Goal: Task Accomplishment & Management: Manage account settings

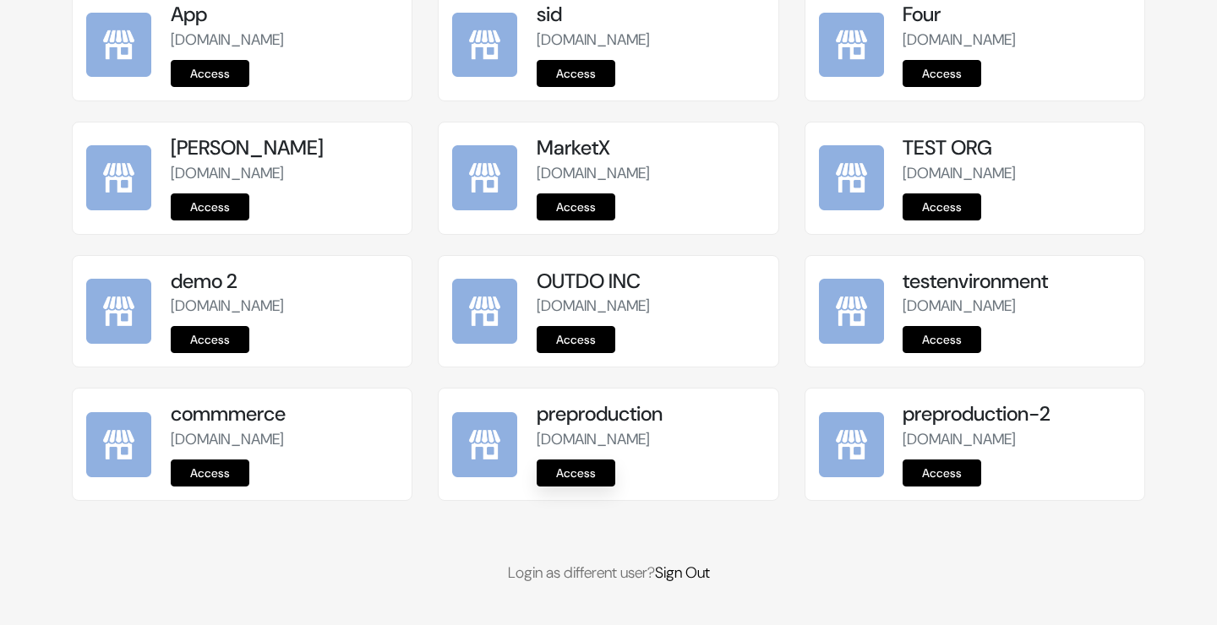
scroll to position [2134, 0]
click at [577, 474] on link "Access" at bounding box center [576, 473] width 79 height 27
click at [589, 326] on link "Access" at bounding box center [576, 339] width 79 height 27
click at [223, 460] on link "Access" at bounding box center [210, 473] width 79 height 27
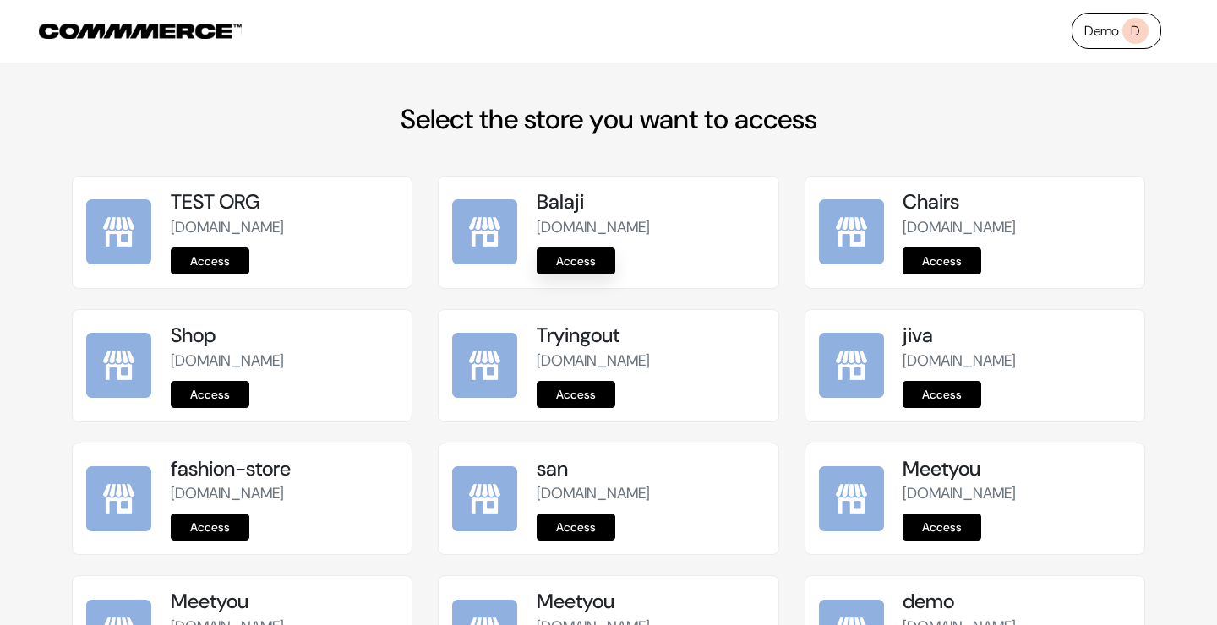
scroll to position [-1, 0]
click at [597, 265] on link "Access" at bounding box center [576, 261] width 79 height 27
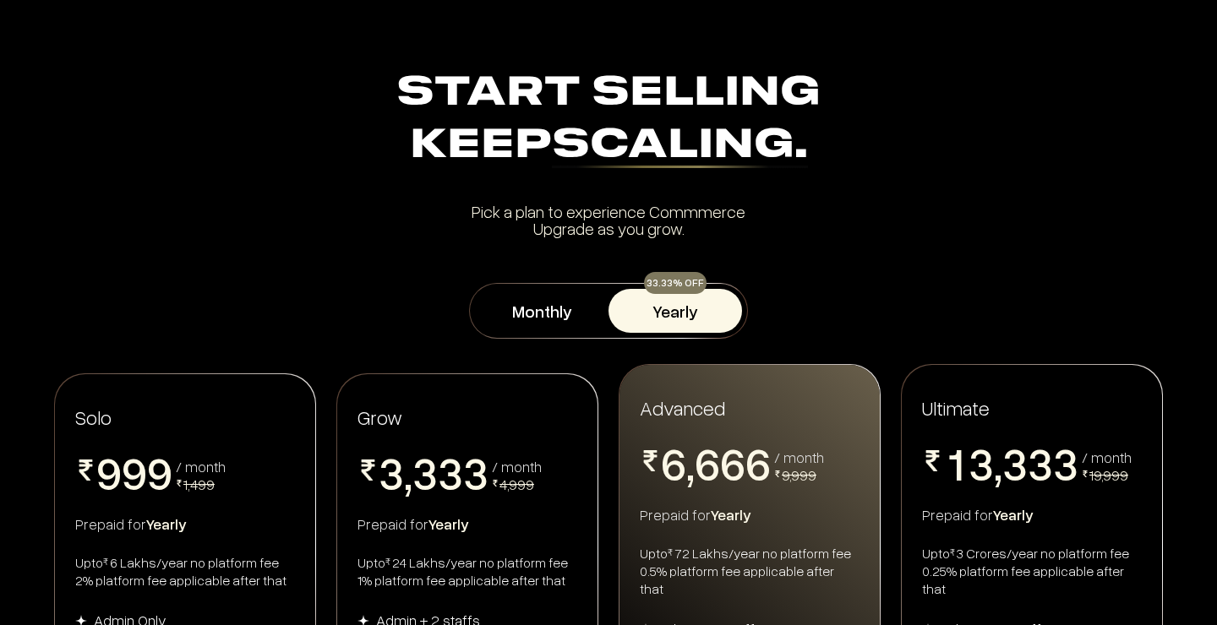
scroll to position [1, 0]
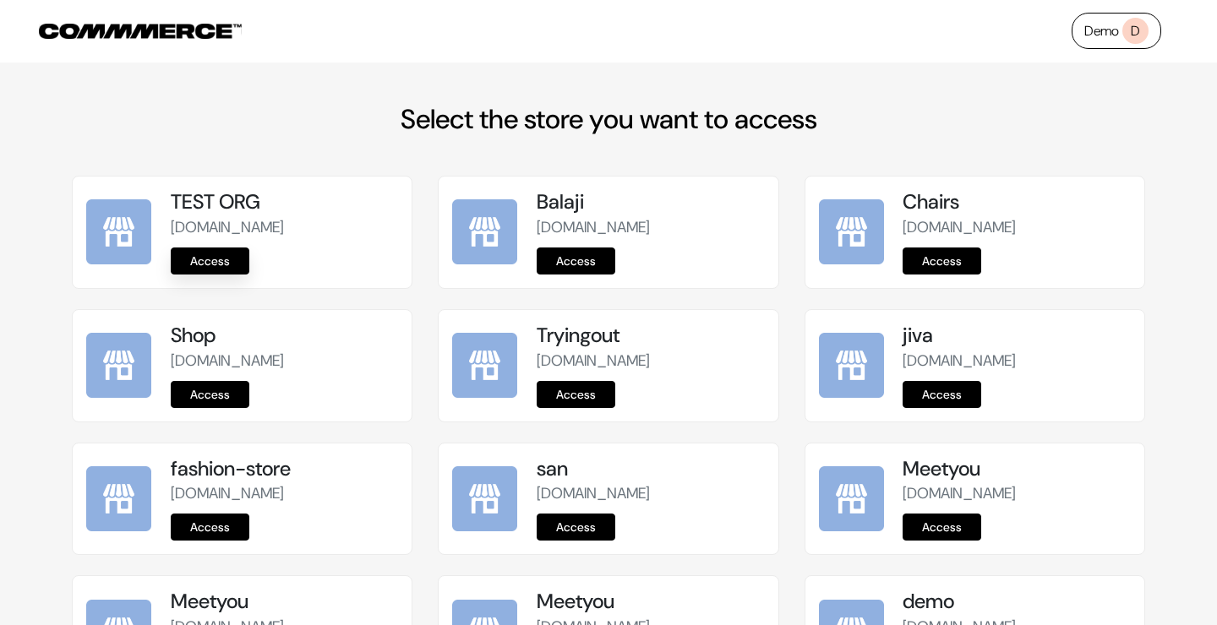
click at [216, 264] on link "Access" at bounding box center [210, 261] width 79 height 27
click at [953, 264] on link "Access" at bounding box center [942, 261] width 79 height 27
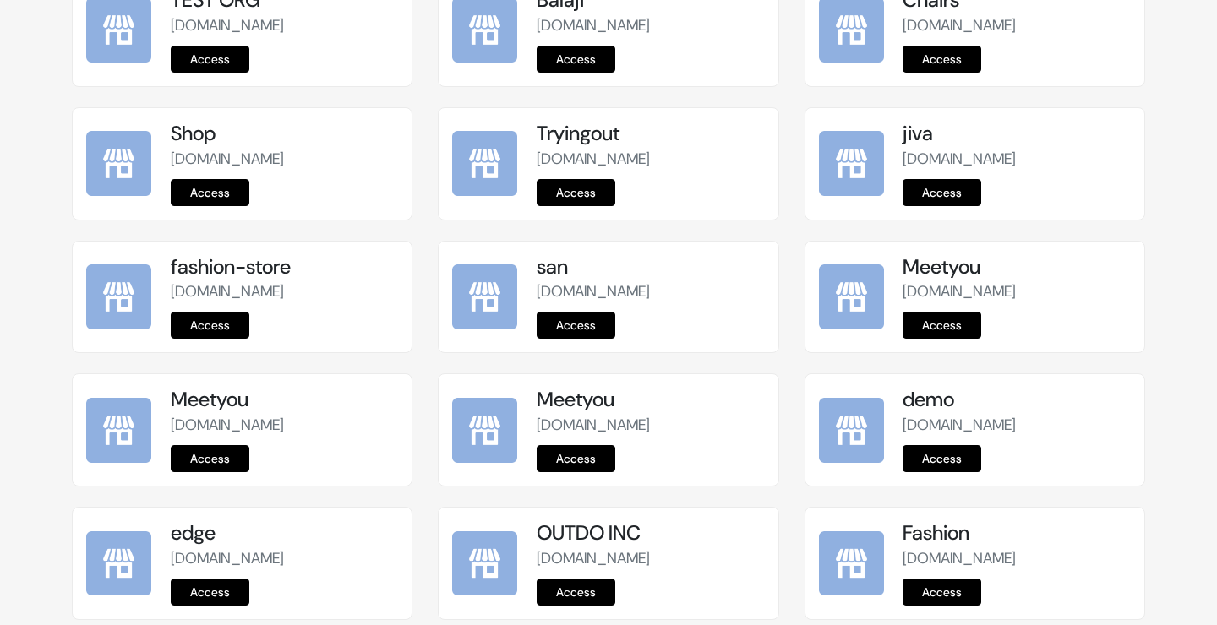
scroll to position [207, 0]
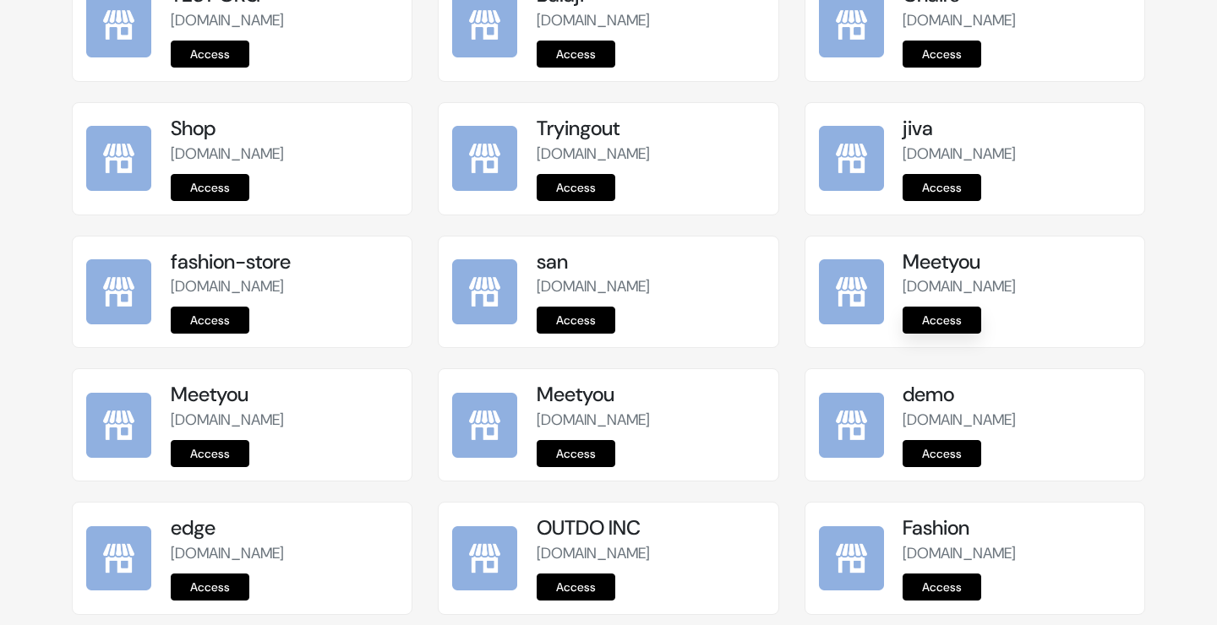
click at [955, 323] on link "Access" at bounding box center [942, 320] width 79 height 27
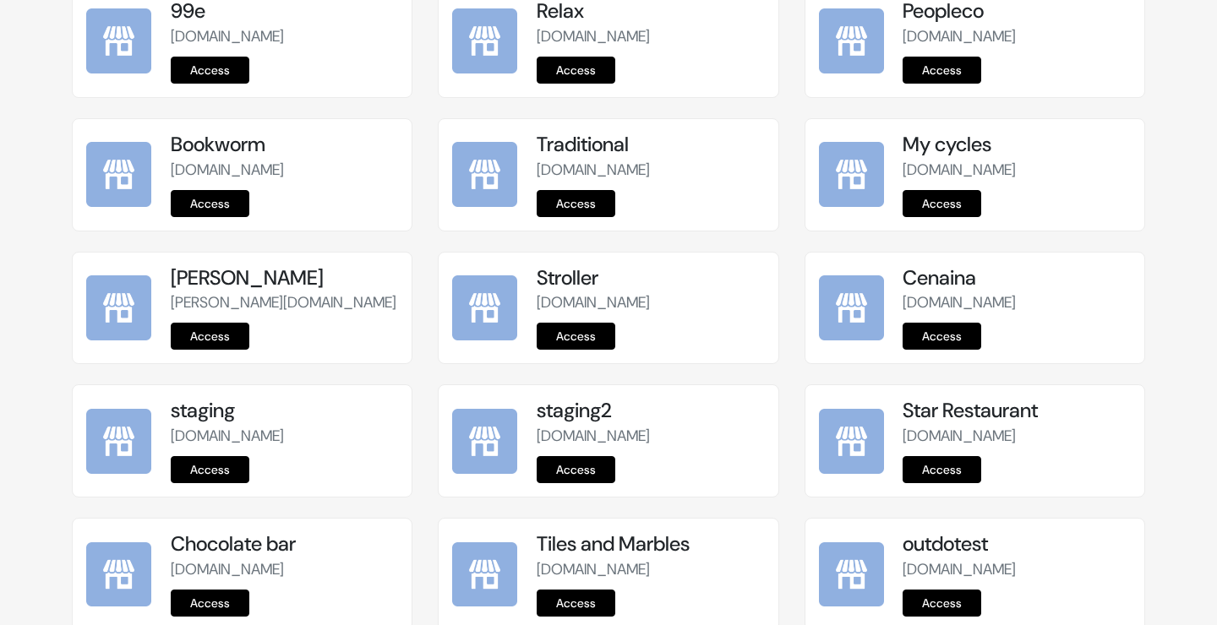
scroll to position [994, 0]
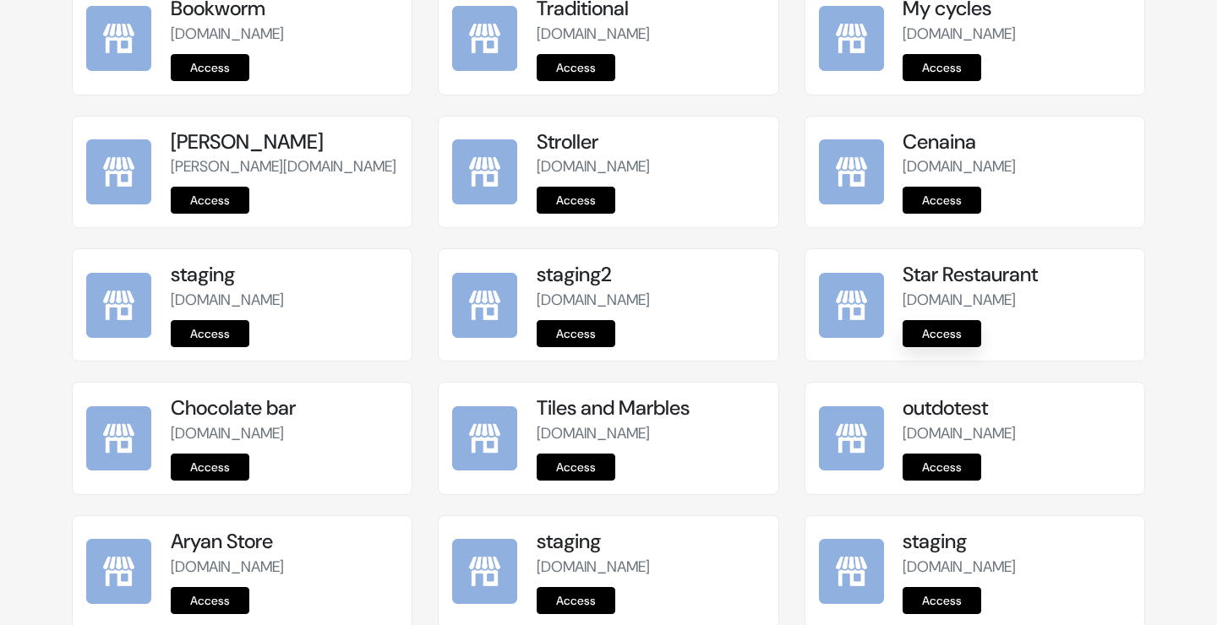
click at [948, 347] on link "Access" at bounding box center [942, 333] width 79 height 27
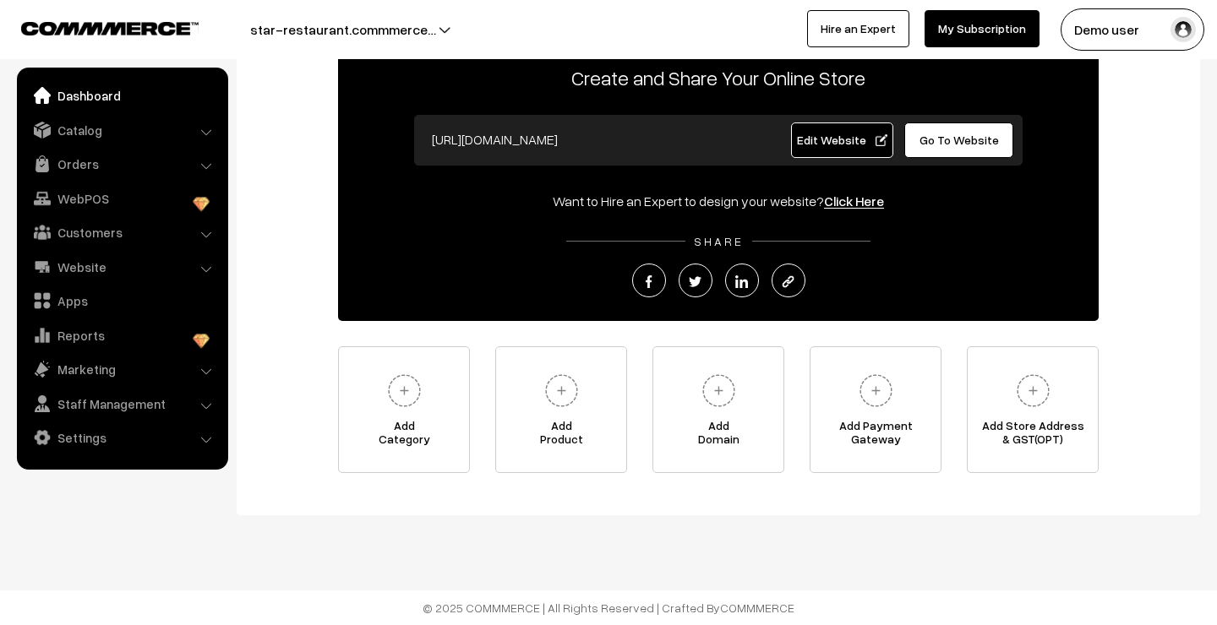
scroll to position [117, 0]
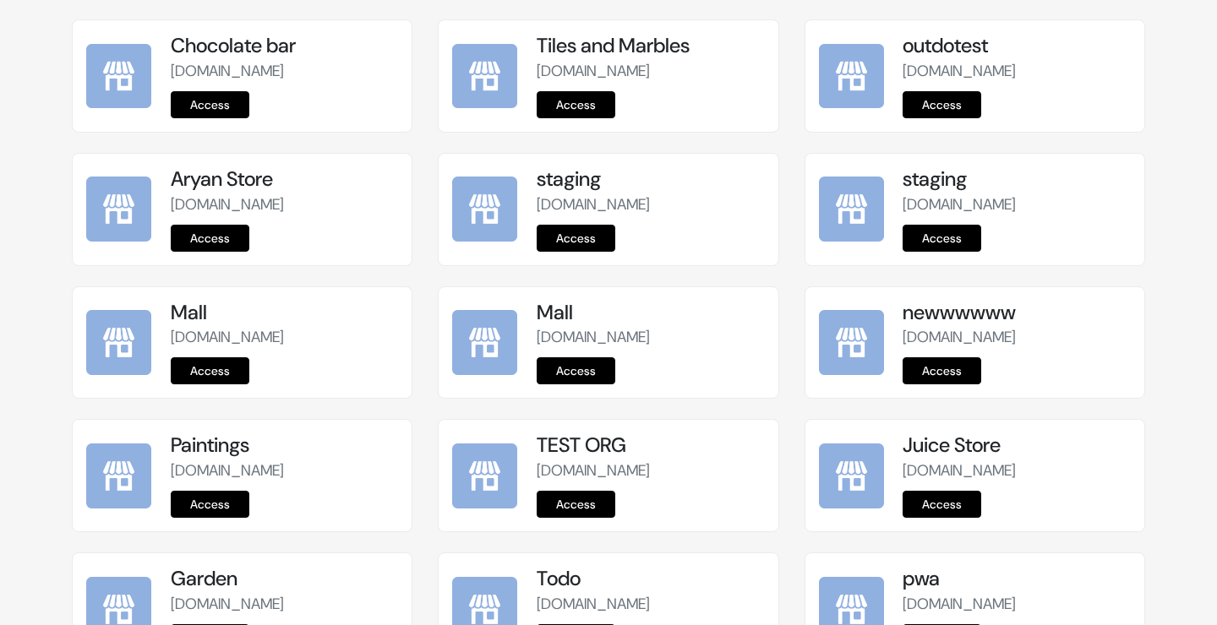
scroll to position [1450, 0]
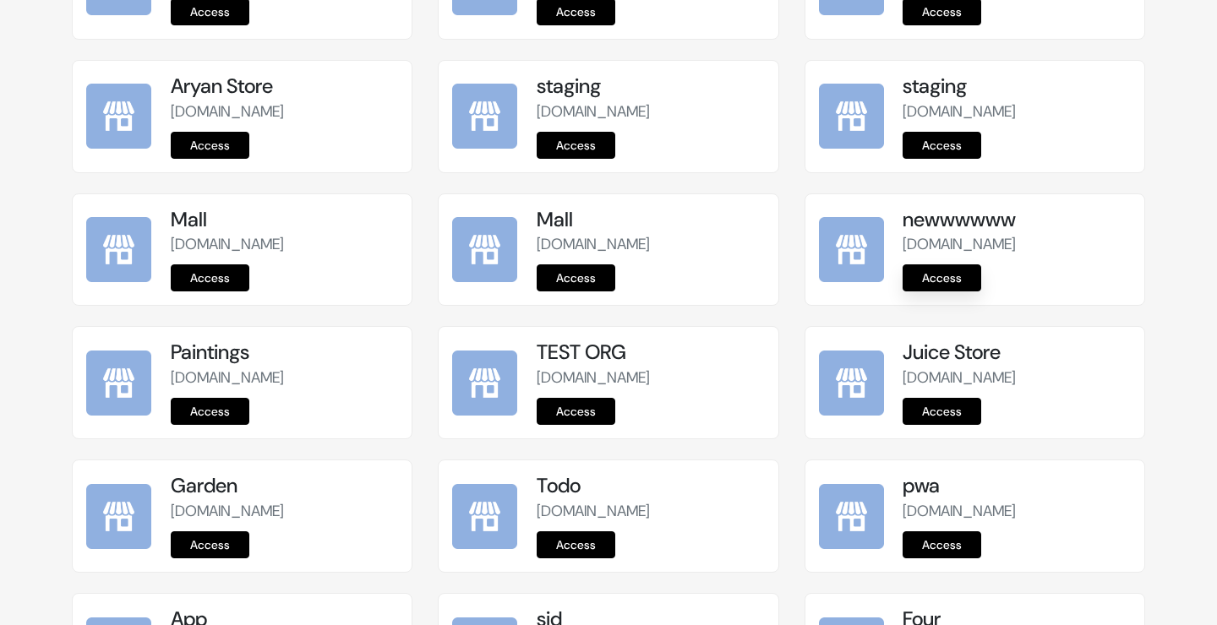
click at [926, 292] on link "Access" at bounding box center [942, 278] width 79 height 27
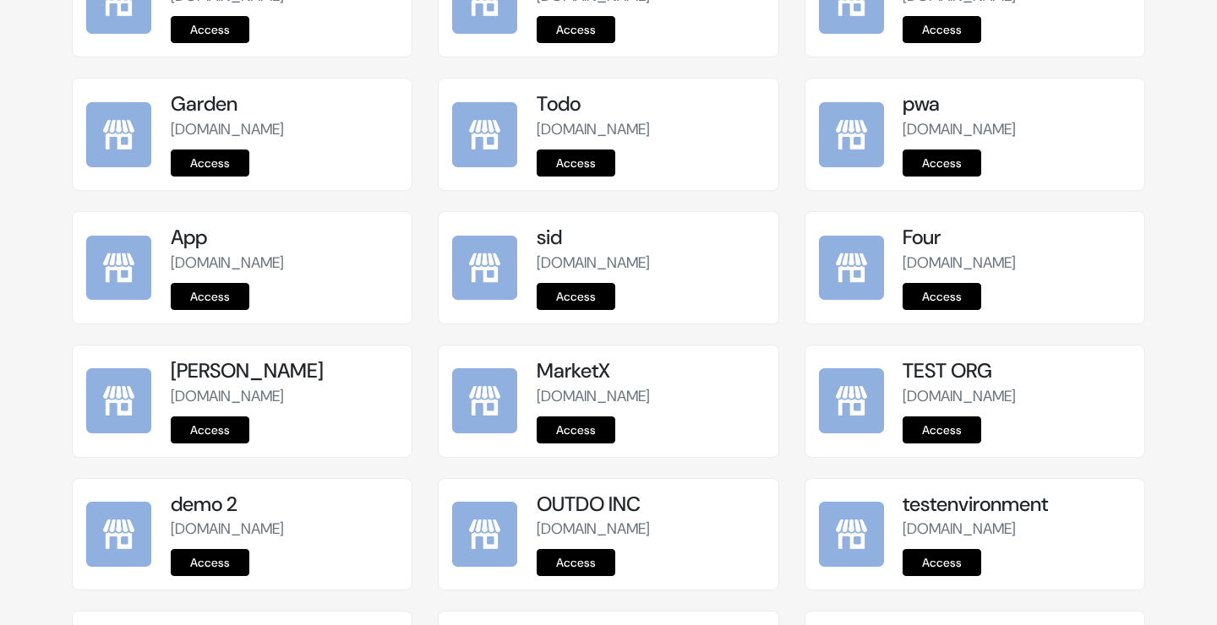
scroll to position [1864, 0]
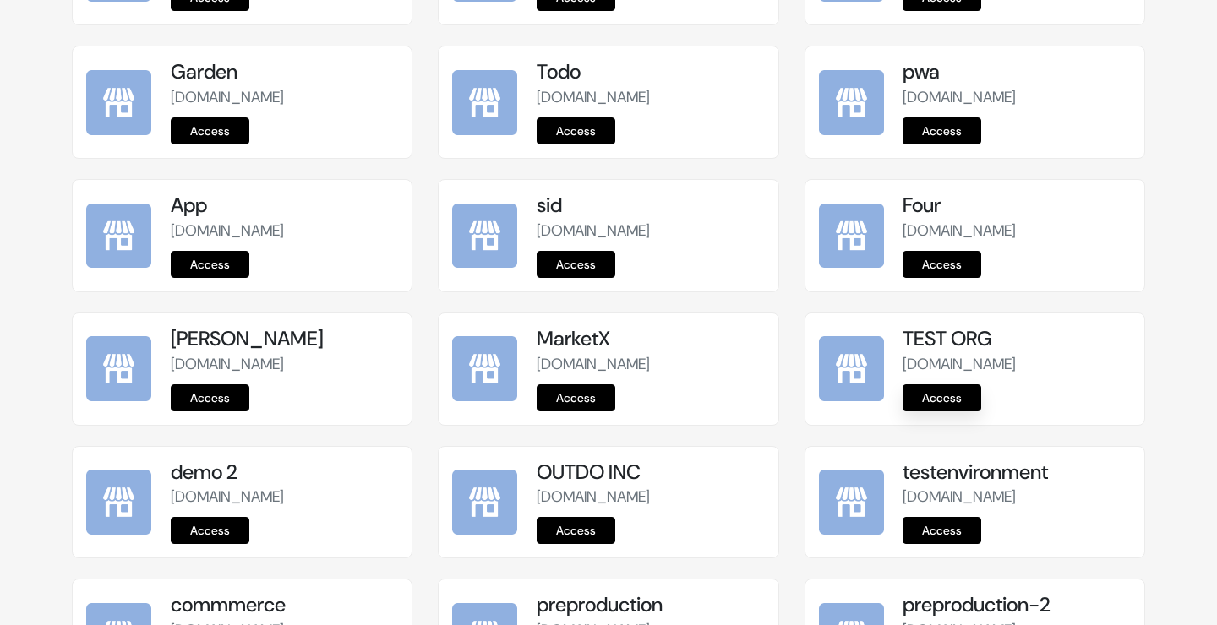
click at [926, 412] on link "Access" at bounding box center [942, 398] width 79 height 27
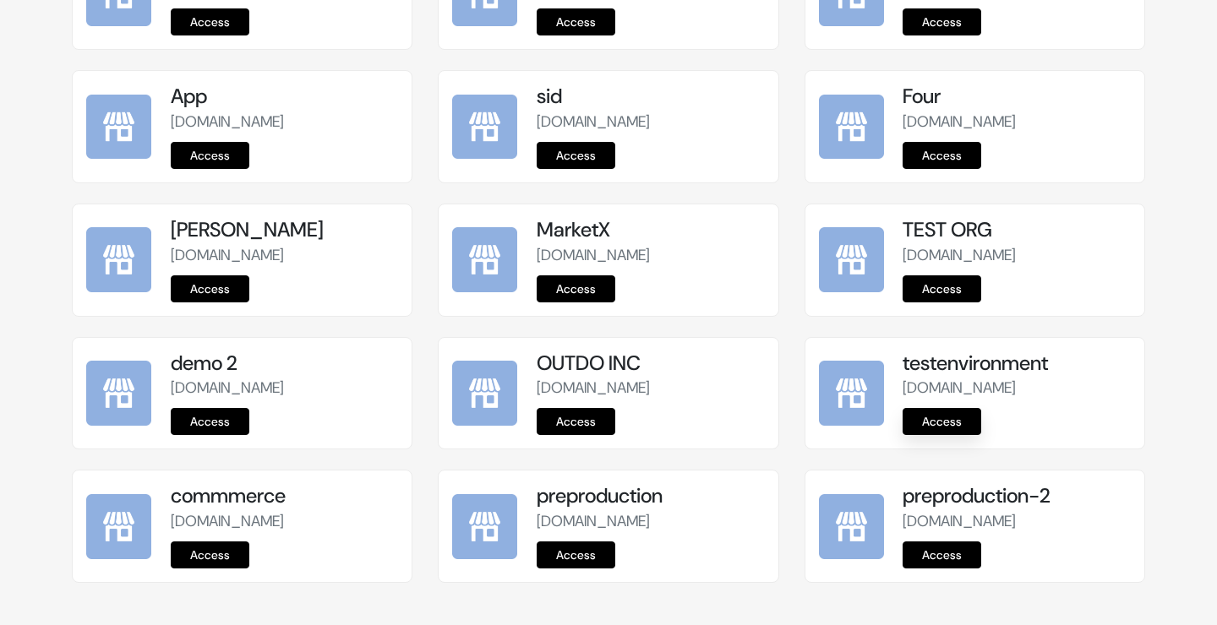
scroll to position [1919, 0]
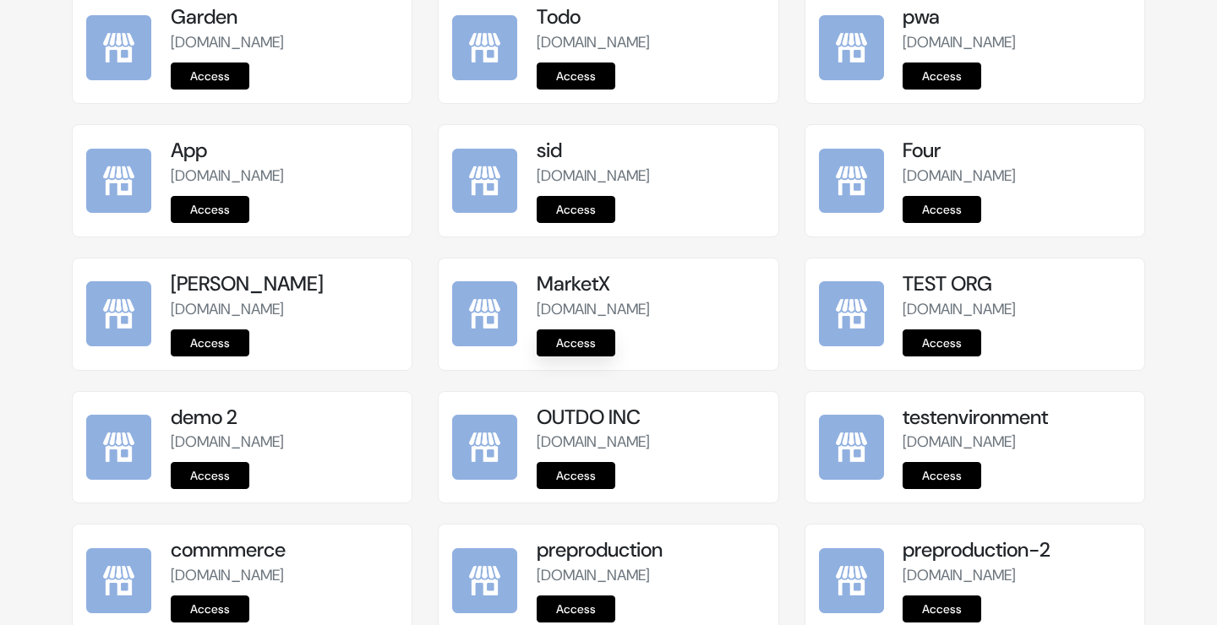
click at [594, 357] on link "Access" at bounding box center [576, 343] width 79 height 27
click at [587, 223] on link "Access" at bounding box center [576, 209] width 79 height 27
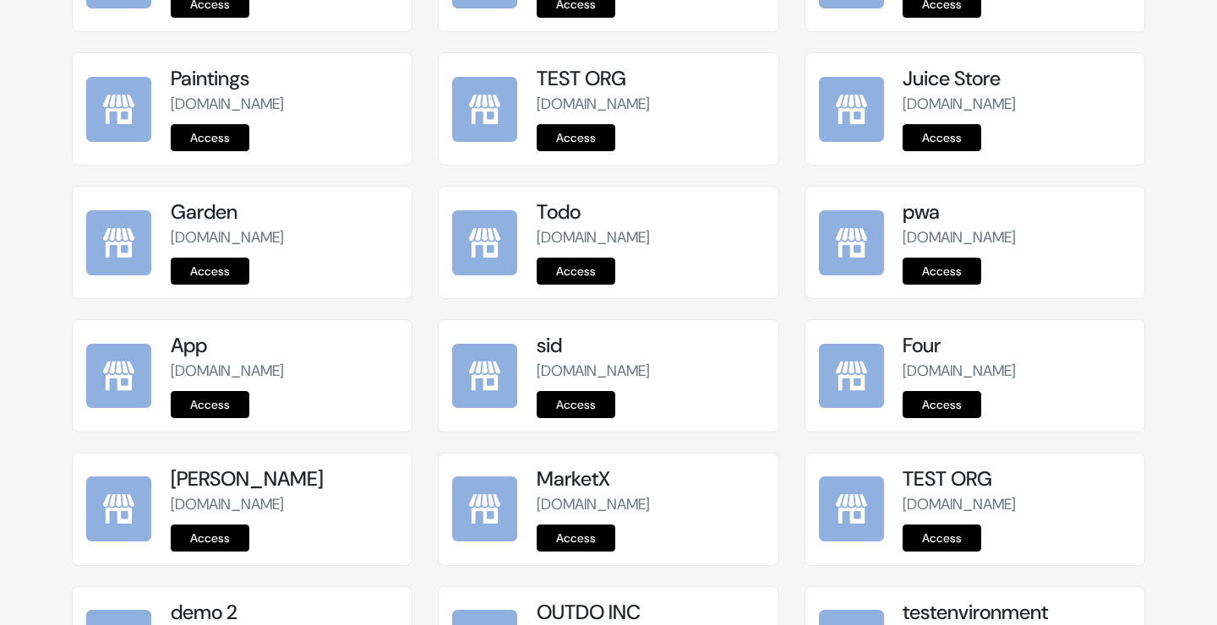
scroll to position [1680, 0]
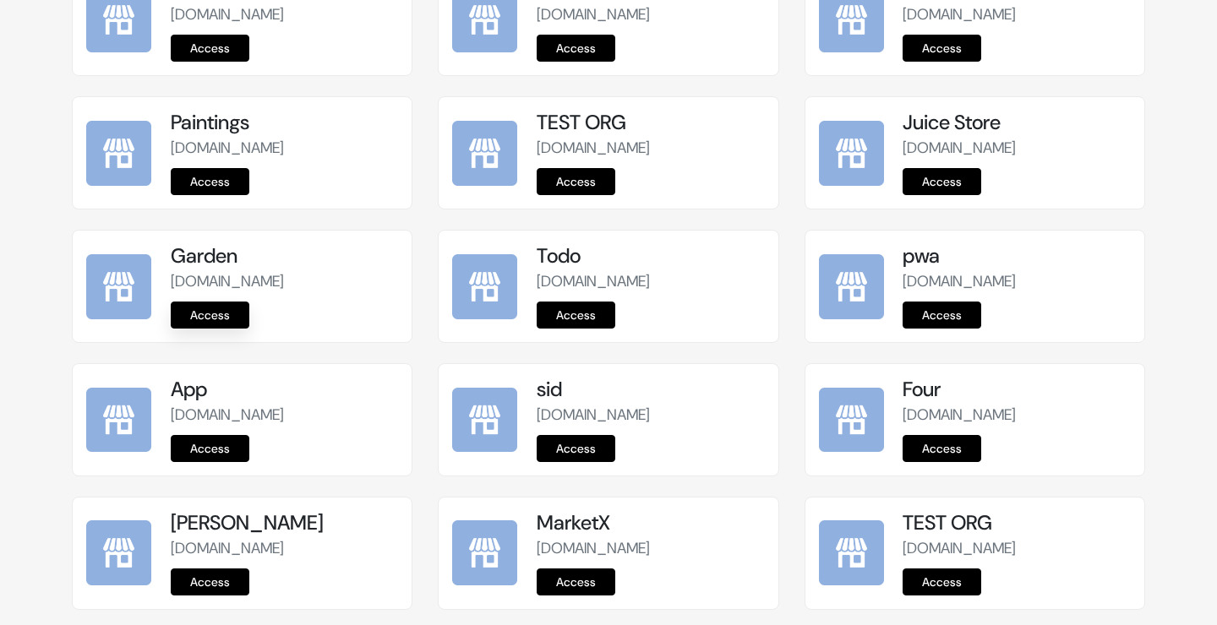
click at [230, 329] on link "Access" at bounding box center [210, 315] width 79 height 27
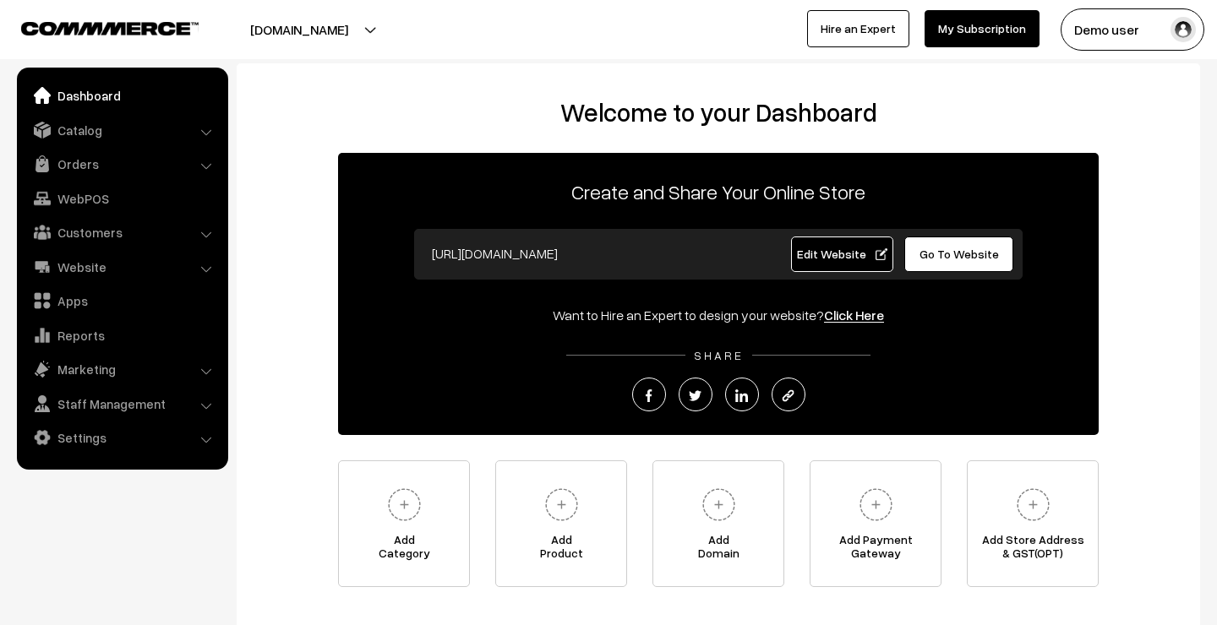
click at [209, 437] on li "Settings Shipping" at bounding box center [122, 438] width 203 height 30
click at [195, 437] on link "Settings" at bounding box center [121, 438] width 201 height 30
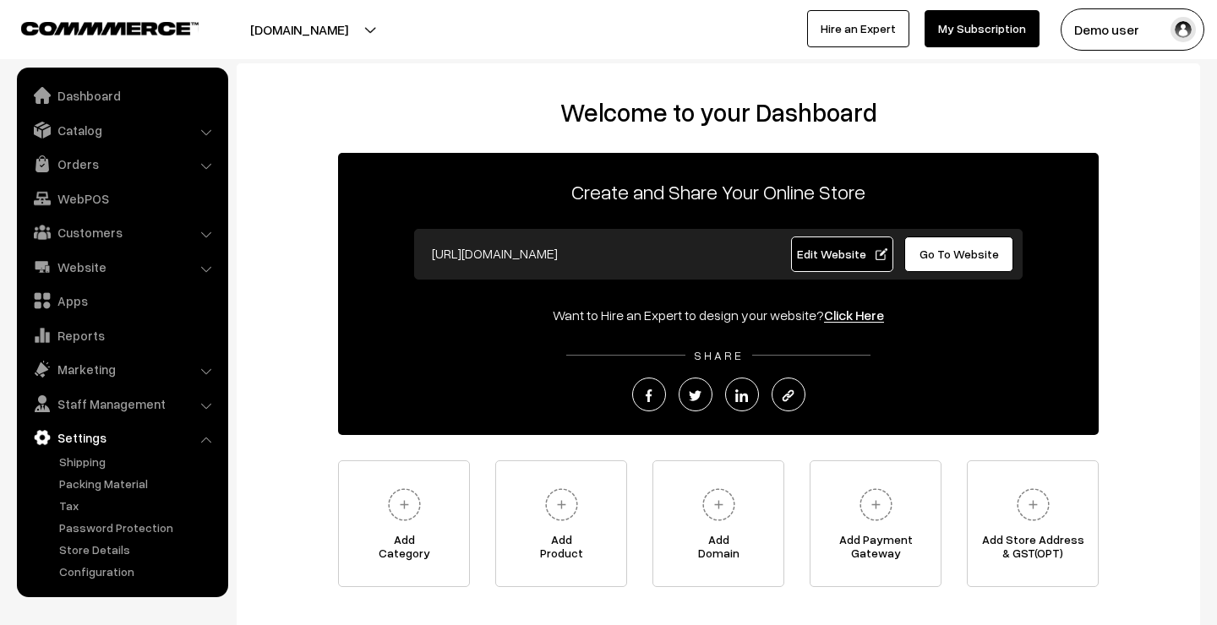
click at [987, 34] on link "My Subscription" at bounding box center [982, 28] width 115 height 37
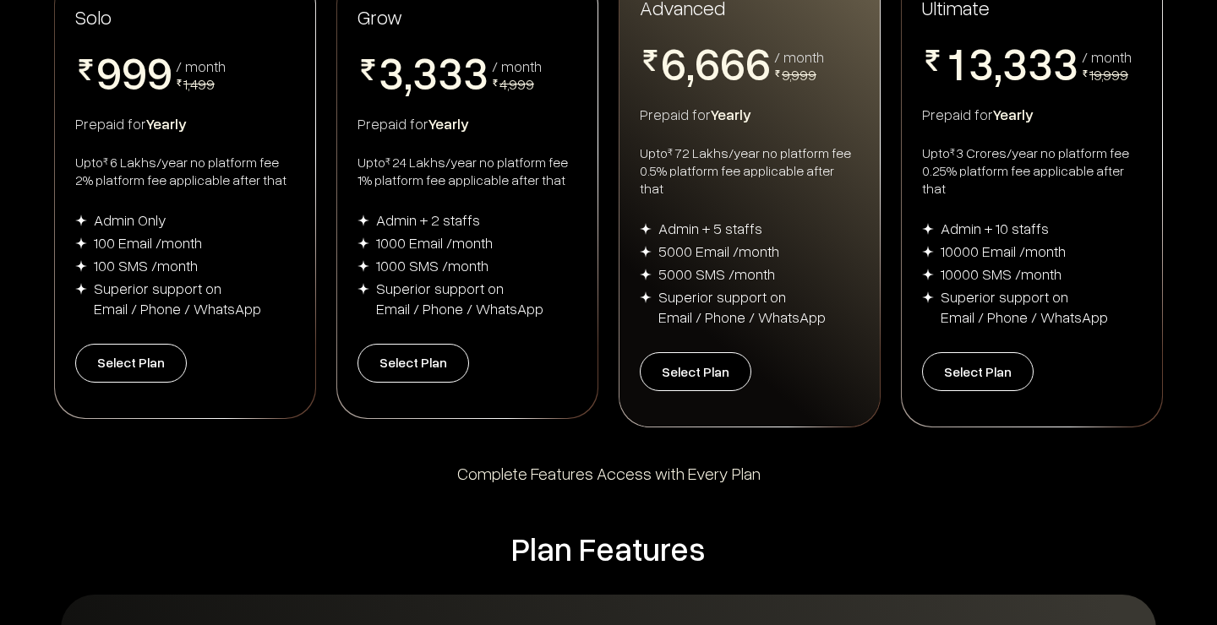
scroll to position [404, 0]
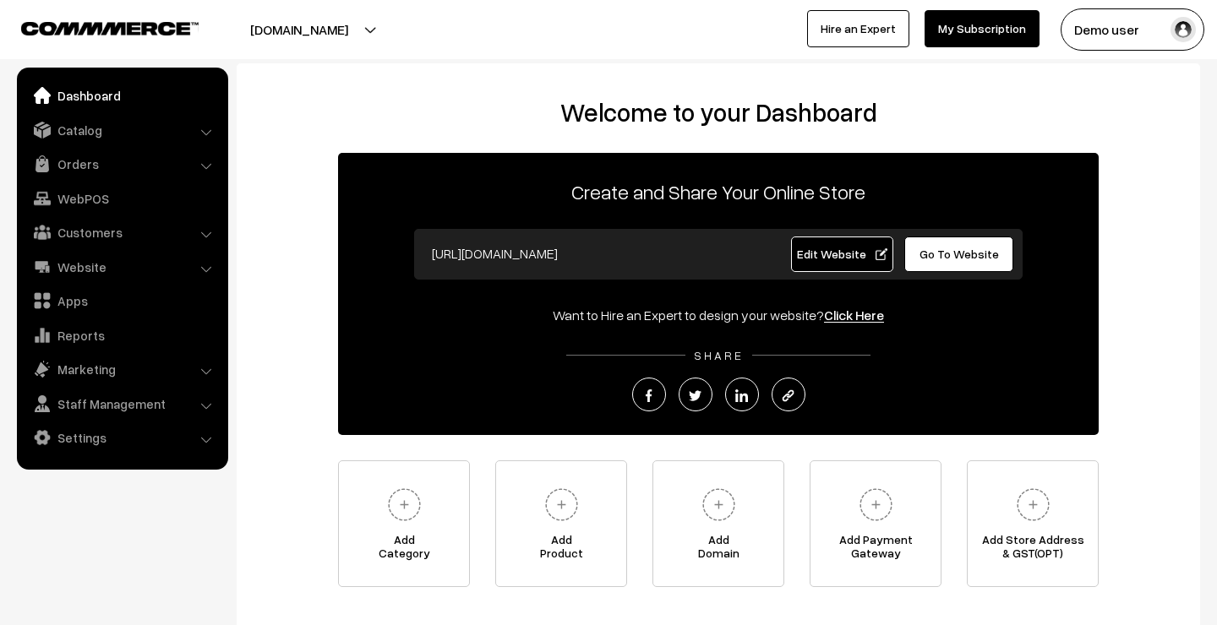
click at [853, 317] on link "Click Here" at bounding box center [854, 315] width 60 height 17
click at [859, 316] on link "Click Here" at bounding box center [854, 315] width 60 height 17
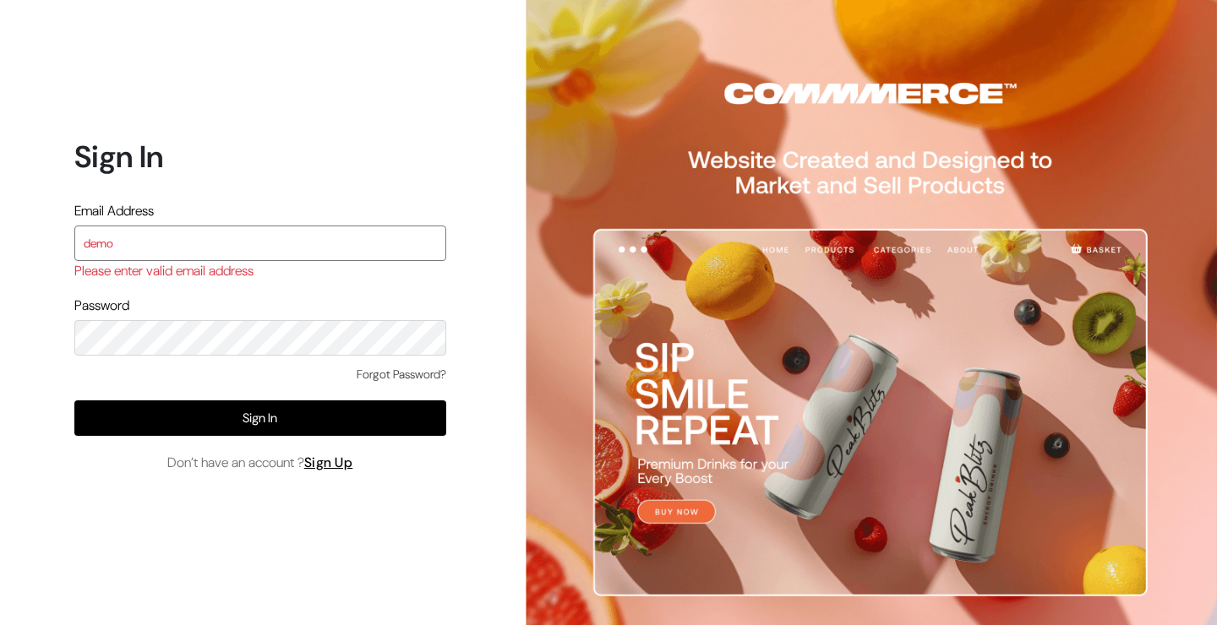
type input "demo@outdocart.in"
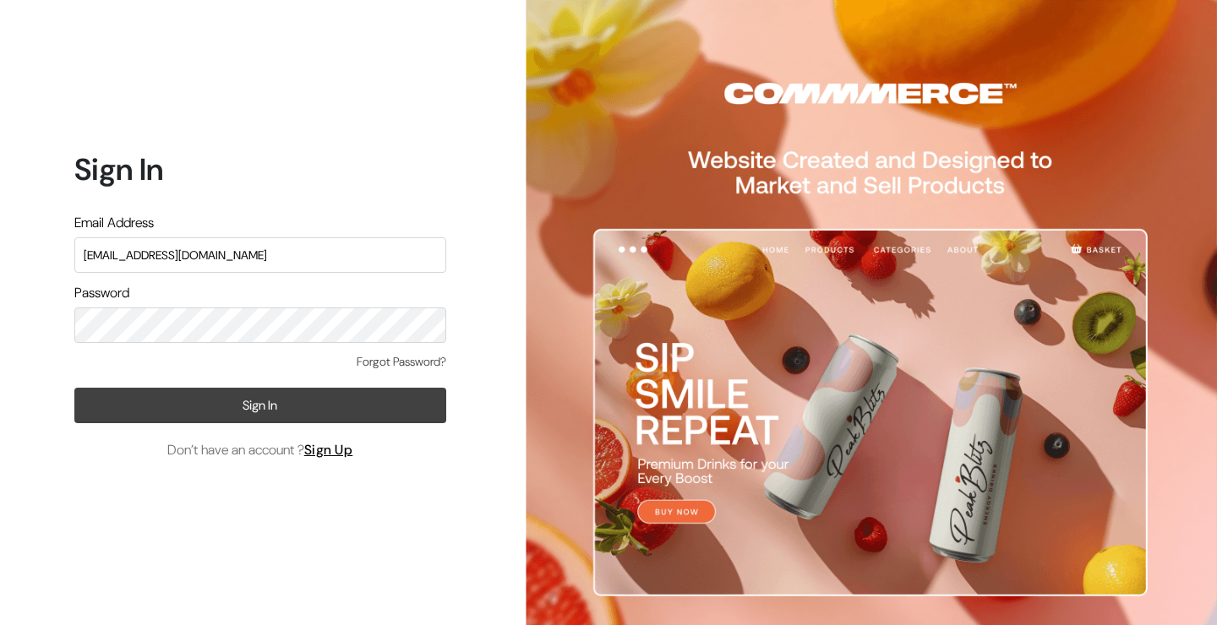
click at [219, 412] on button "Sign In" at bounding box center [260, 406] width 372 height 36
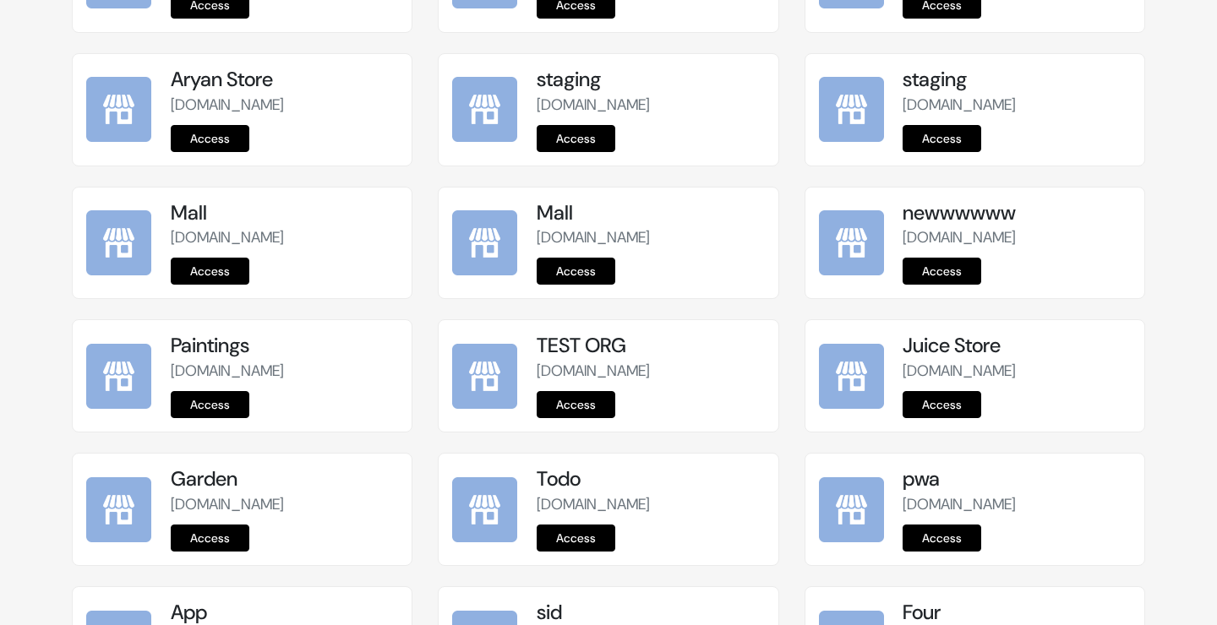
scroll to position [1430, 0]
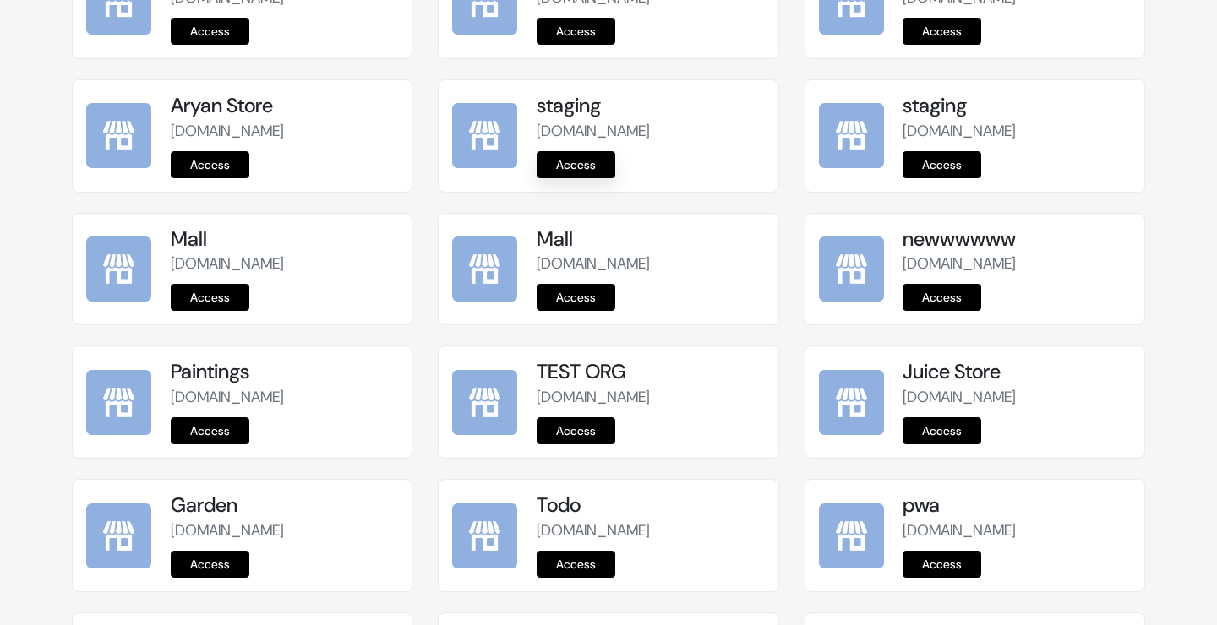
click at [598, 178] on link "Access" at bounding box center [576, 164] width 79 height 27
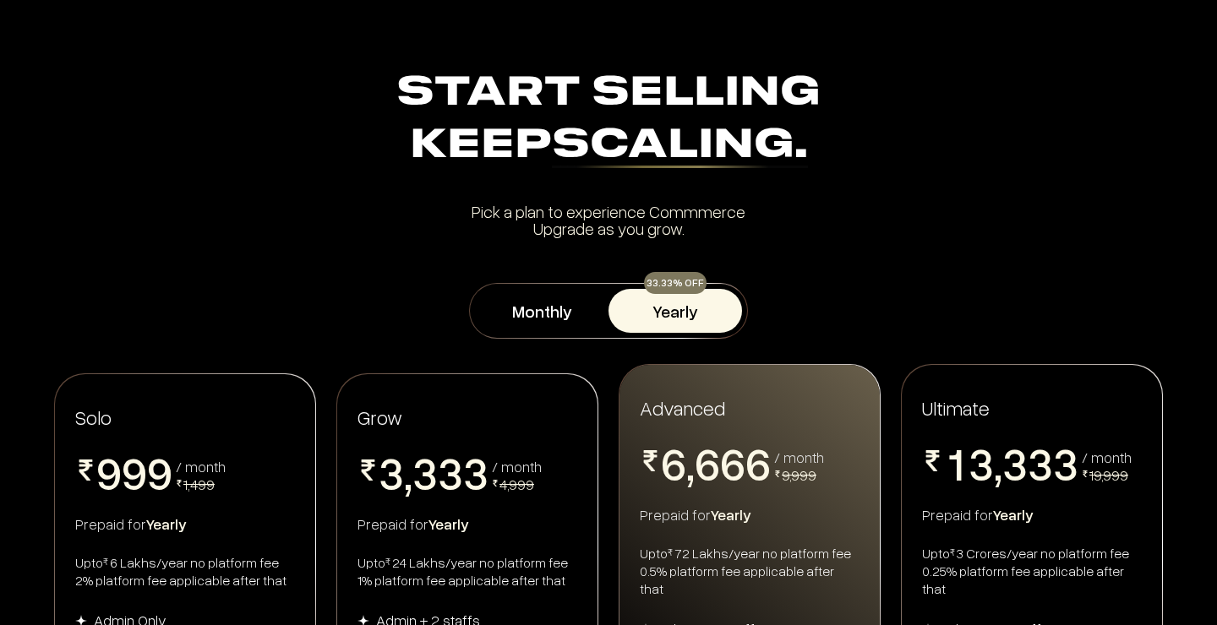
scroll to position [1, 0]
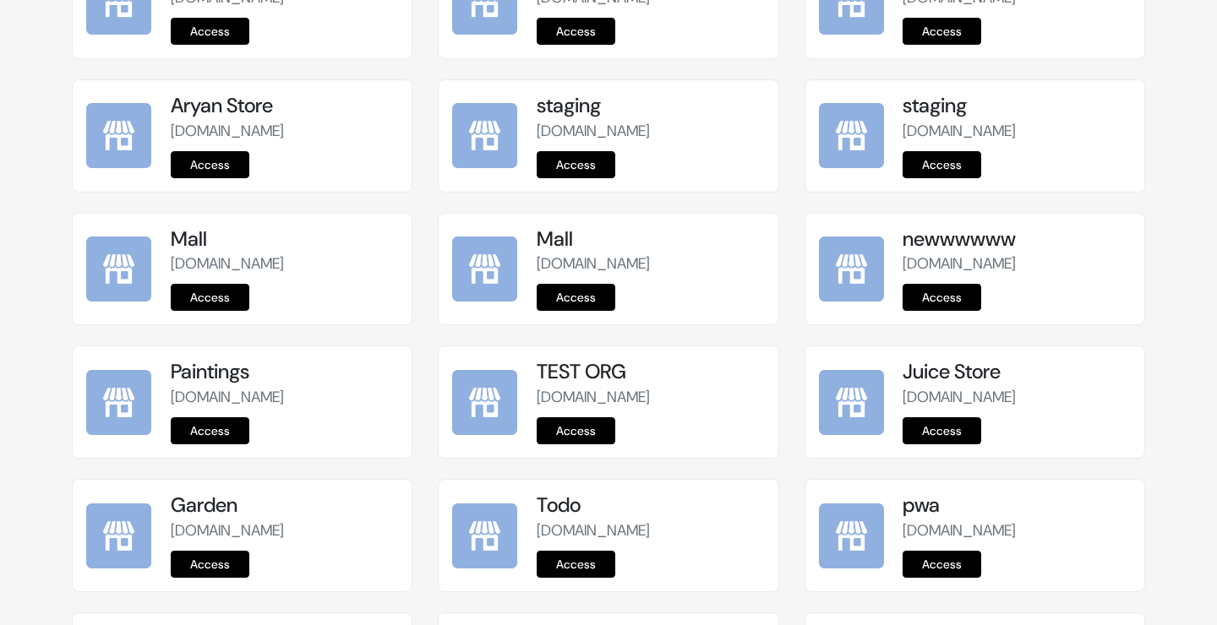
scroll to position [1430, 0]
click at [221, 178] on link "Access" at bounding box center [210, 164] width 79 height 27
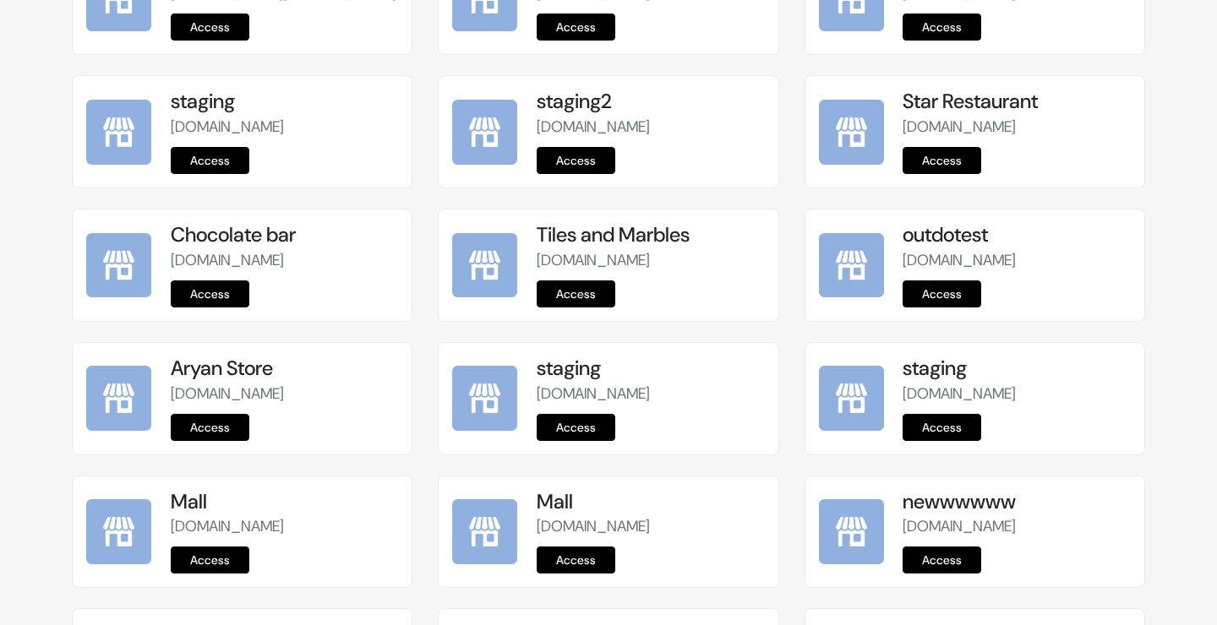
scroll to position [1146, 0]
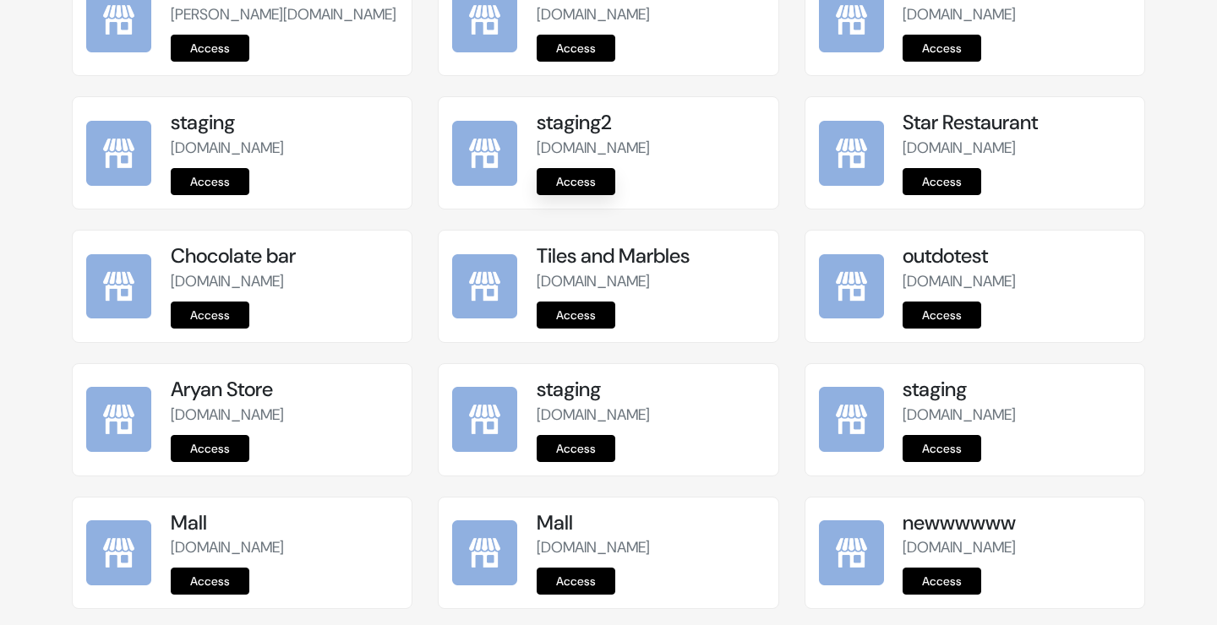
click at [590, 172] on link "Access" at bounding box center [576, 181] width 79 height 27
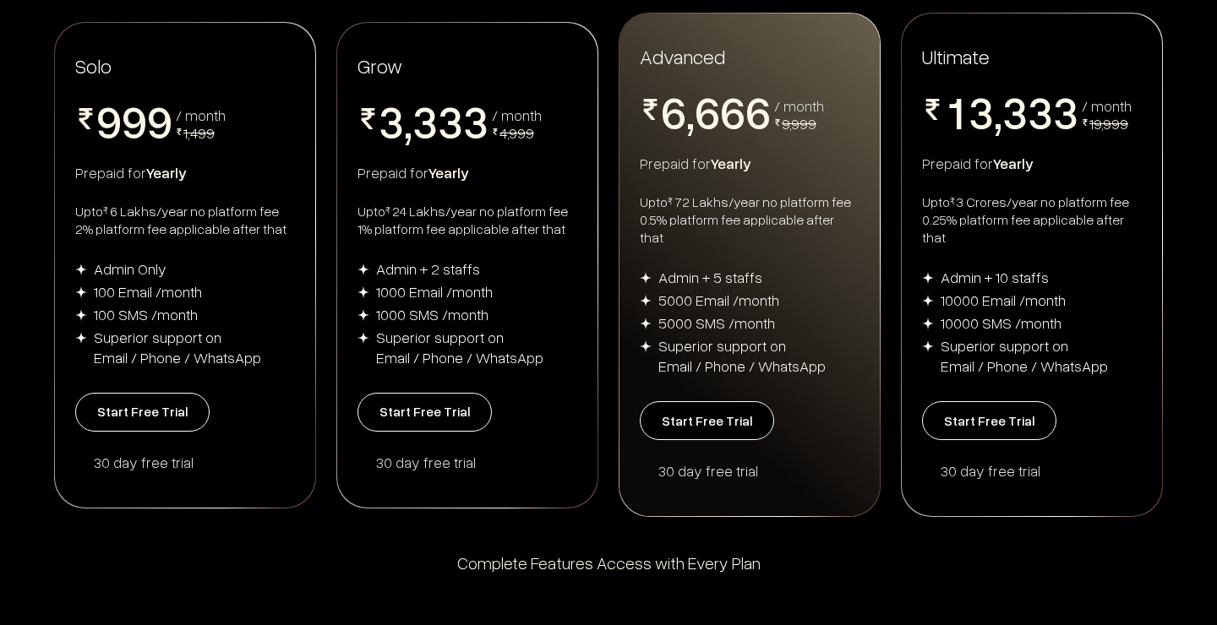
scroll to position [372, 0]
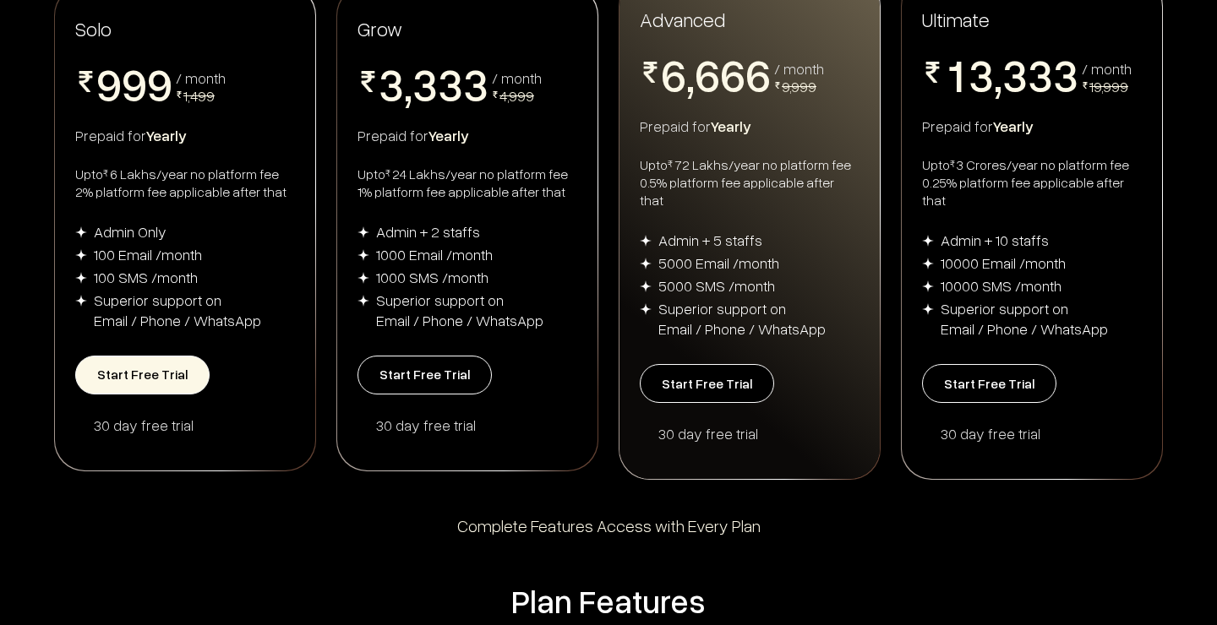
click at [137, 367] on button "Start Free Trial" at bounding box center [142, 375] width 134 height 39
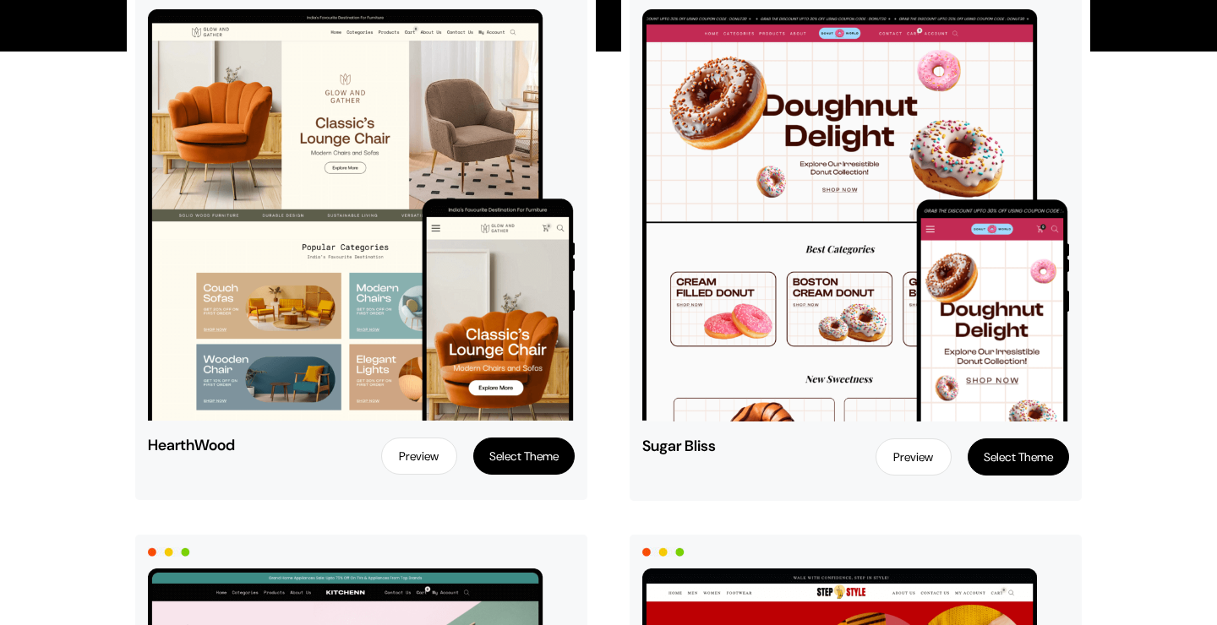
scroll to position [276, 0]
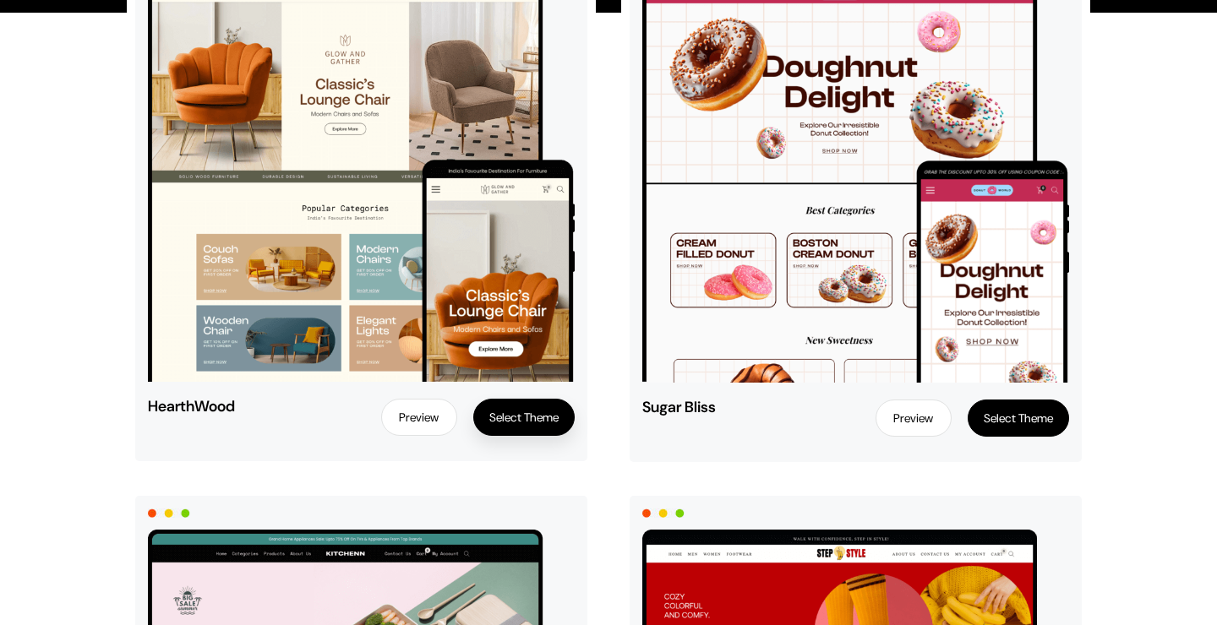
click at [529, 425] on button "Select Theme" at bounding box center [523, 417] width 101 height 37
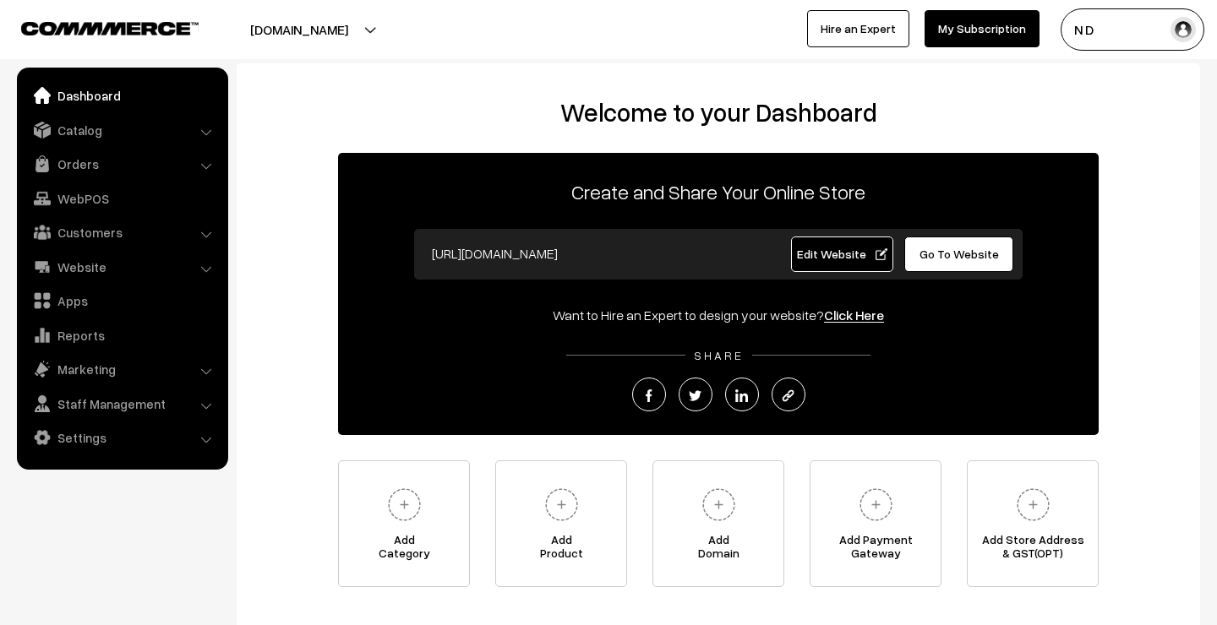
click at [202, 434] on li "Settings Shipping" at bounding box center [122, 438] width 203 height 30
click at [187, 439] on link "Settings" at bounding box center [121, 438] width 201 height 30
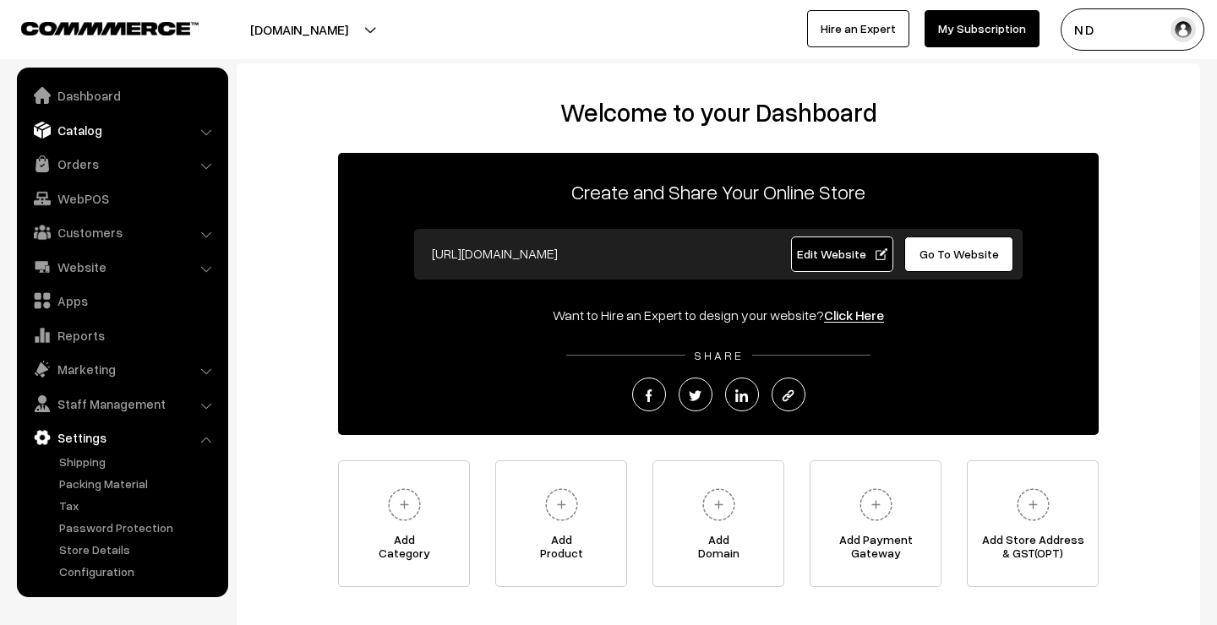
click at [123, 131] on link "Catalog" at bounding box center [121, 130] width 201 height 30
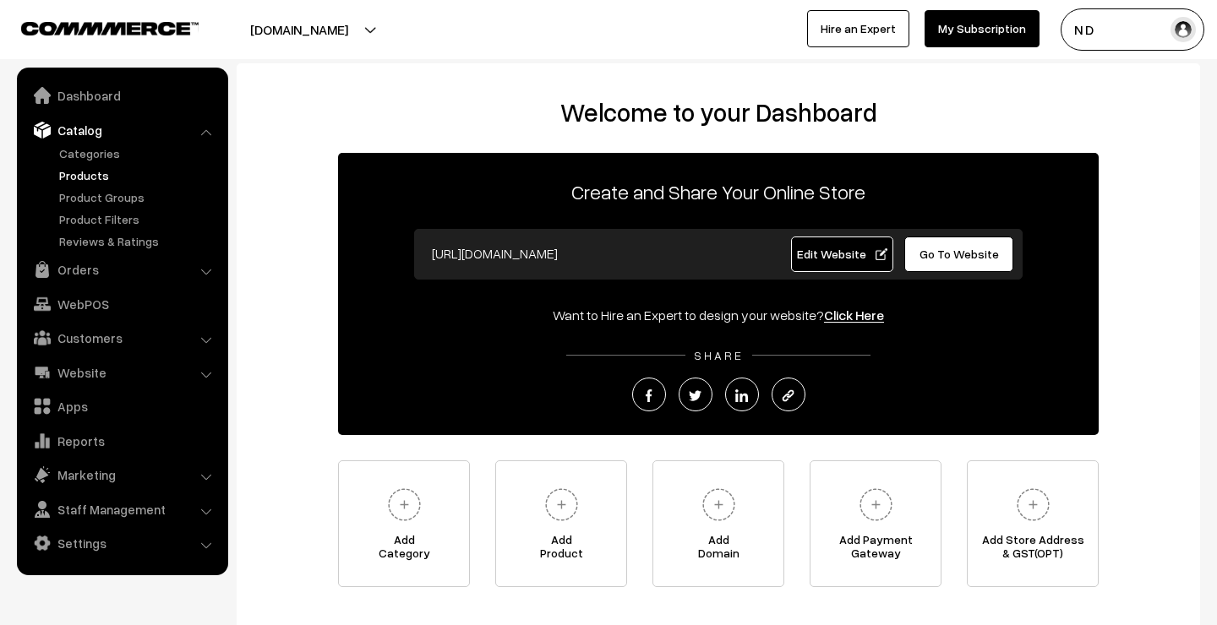
click at [112, 181] on link "Products" at bounding box center [138, 176] width 167 height 18
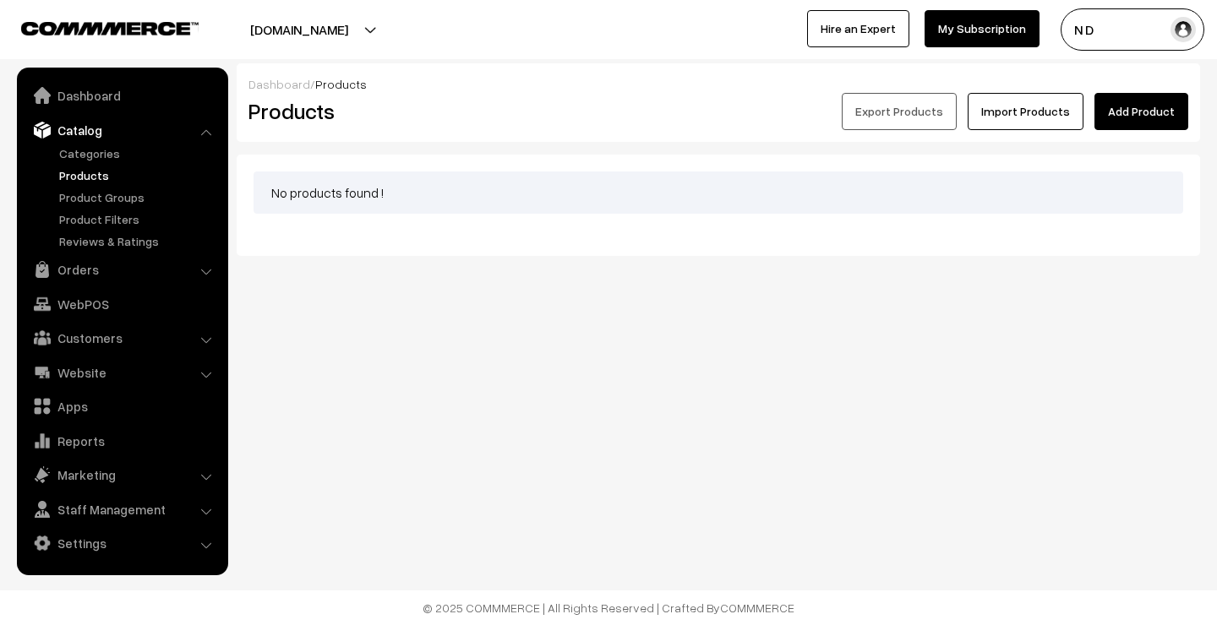
click at [1141, 99] on link "Add Product" at bounding box center [1142, 111] width 94 height 37
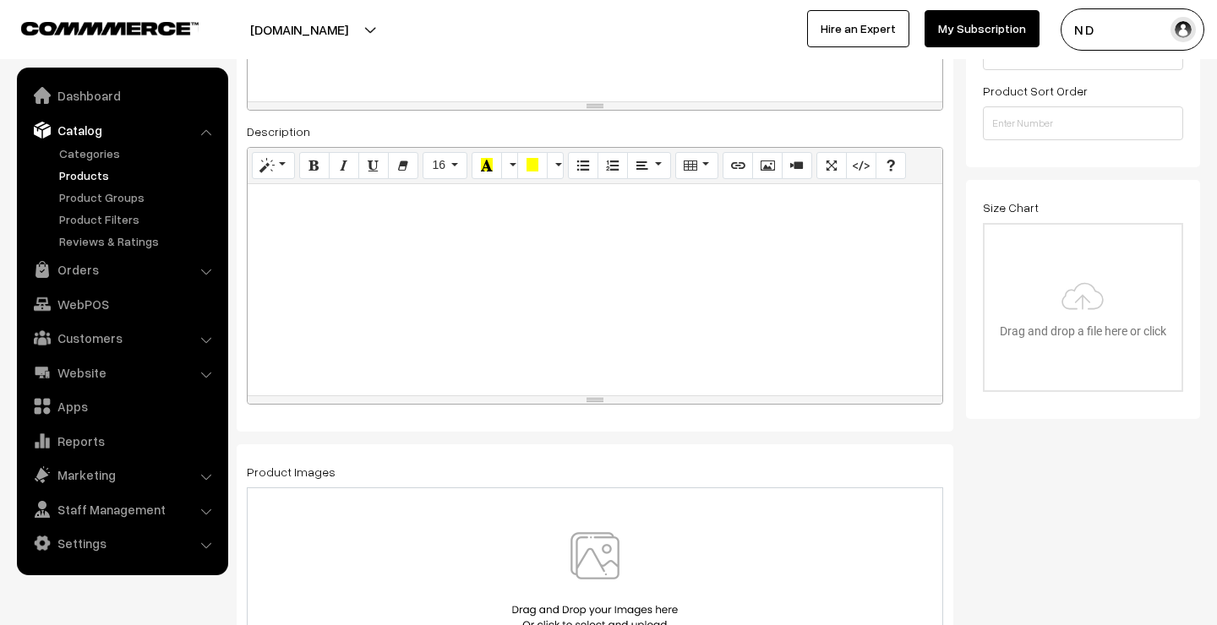
scroll to position [450, 0]
click at [138, 194] on link "Product Groups" at bounding box center [138, 197] width 167 height 18
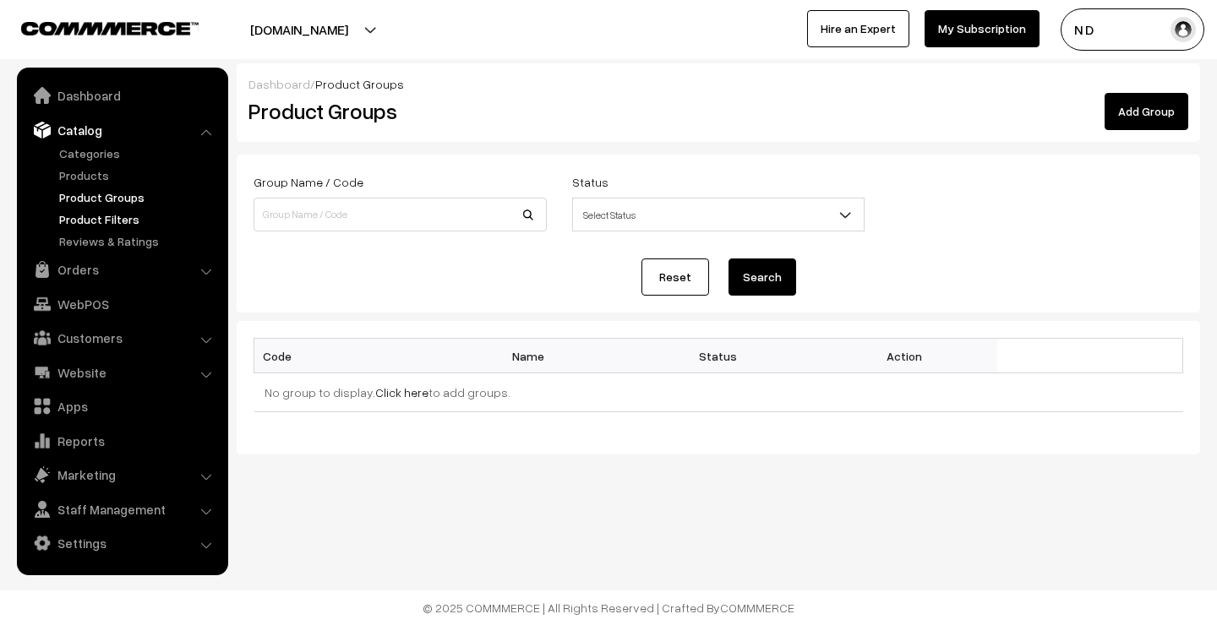
click at [141, 219] on link "Product Filters" at bounding box center [138, 219] width 167 height 18
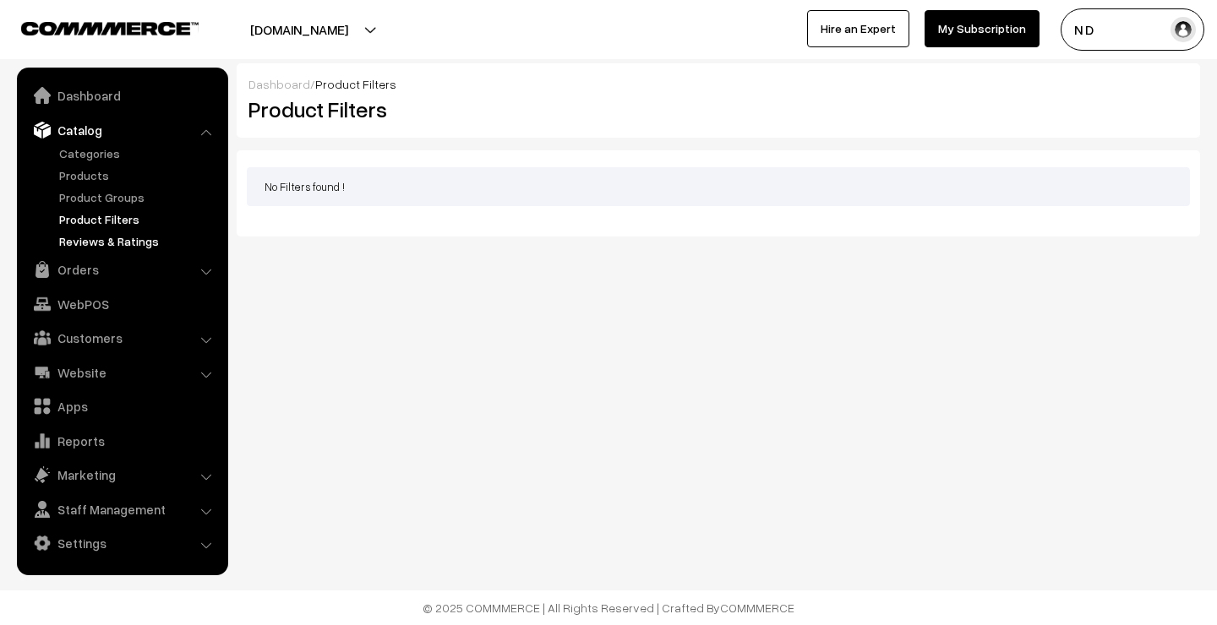
click at [146, 249] on link "Reviews & Ratings" at bounding box center [138, 241] width 167 height 18
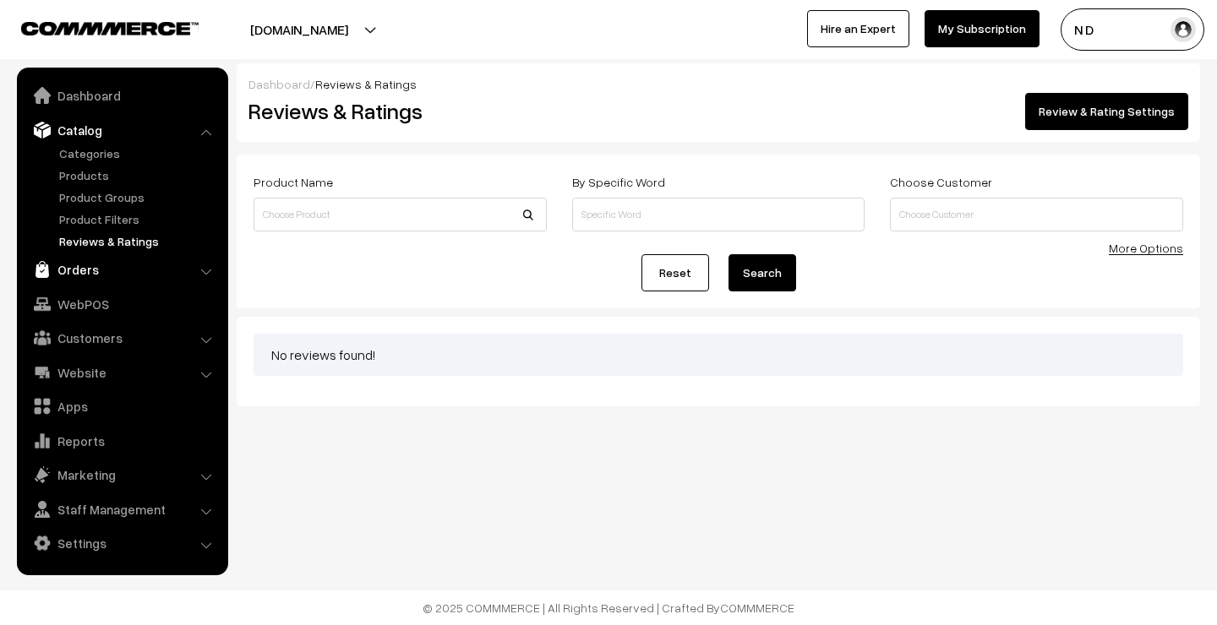
click at [127, 269] on link "Orders" at bounding box center [121, 269] width 201 height 30
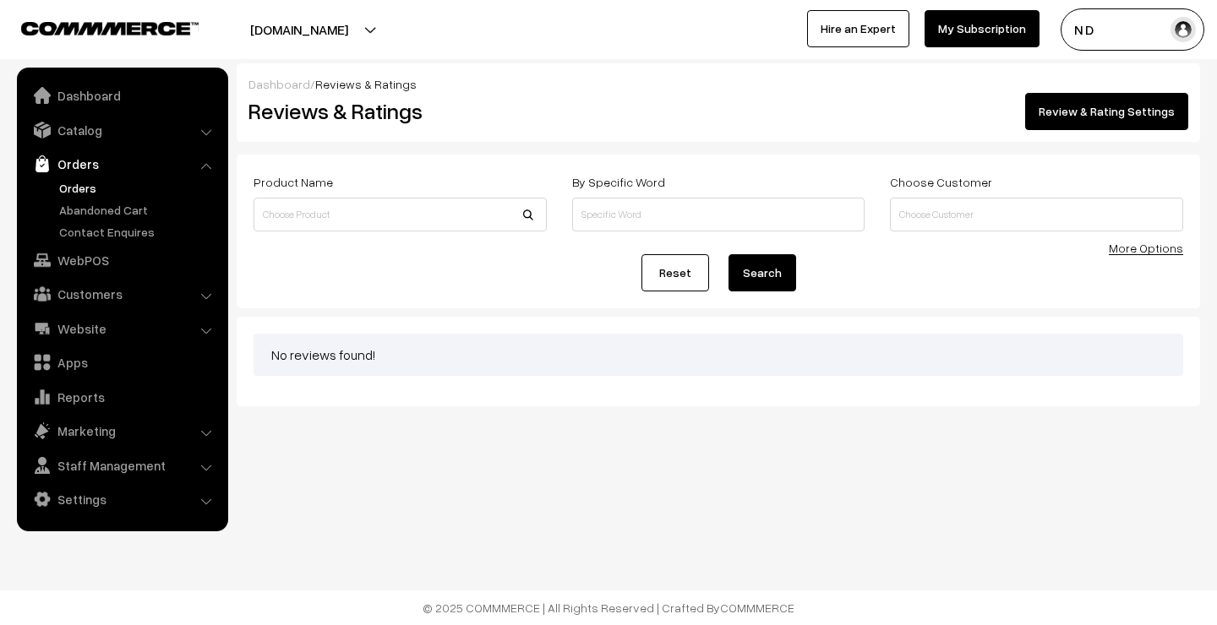
click at [117, 183] on link "Orders" at bounding box center [138, 188] width 167 height 18
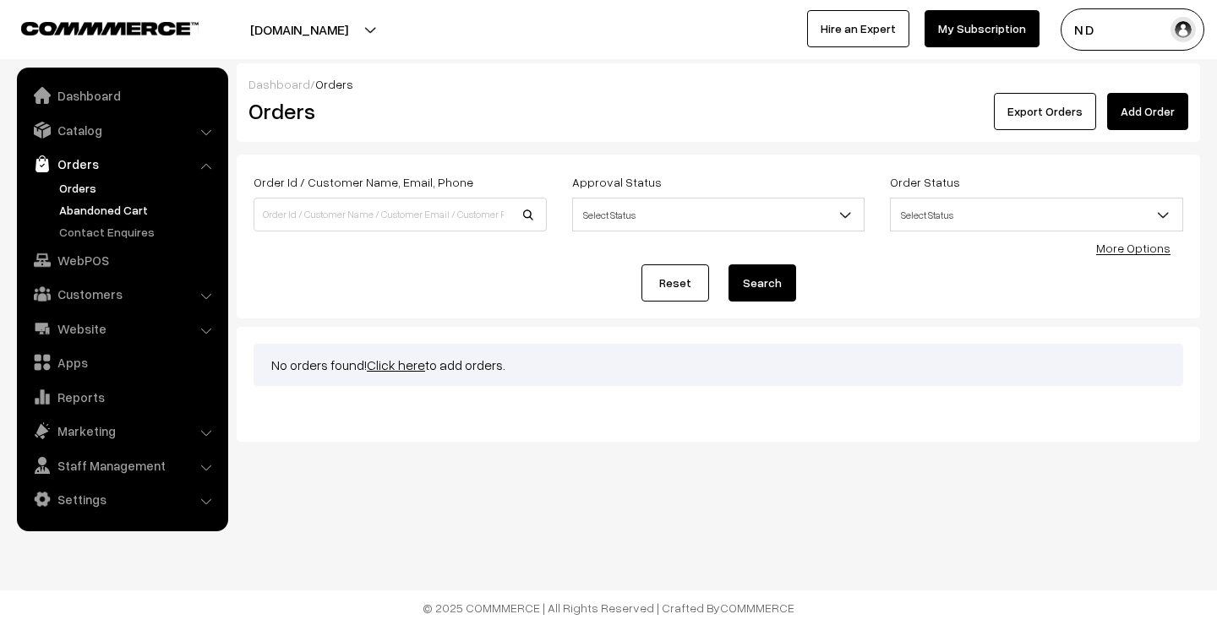
click at [114, 208] on link "Abandoned Cart" at bounding box center [138, 210] width 167 height 18
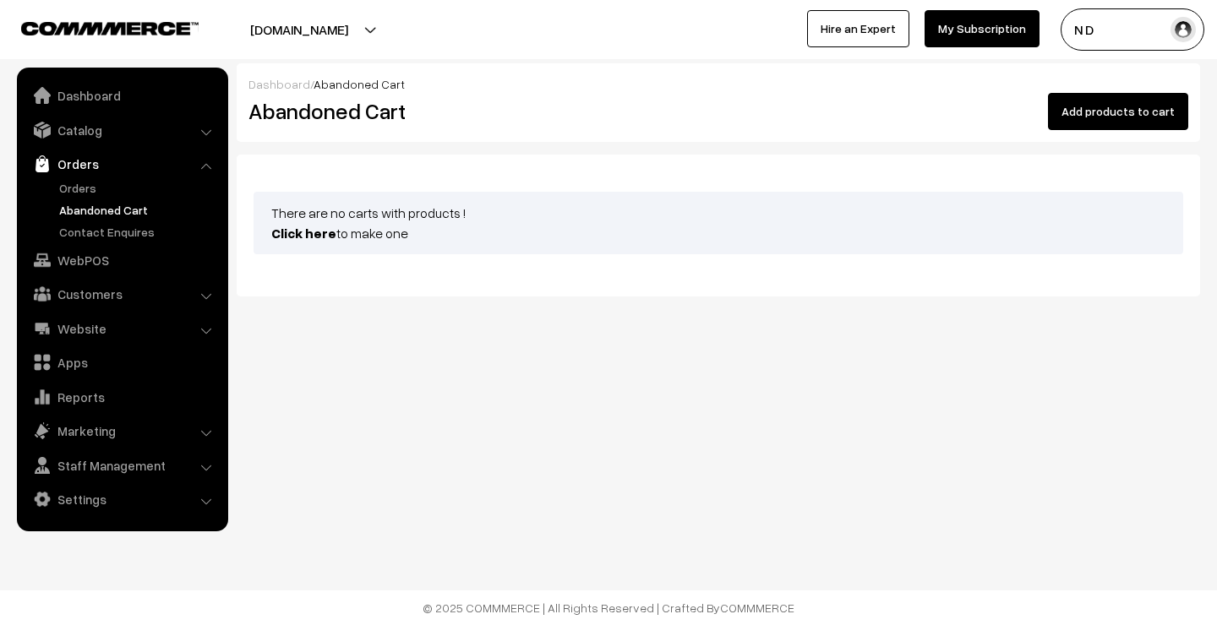
click at [115, 229] on link "Contact Enquires" at bounding box center [138, 232] width 167 height 18
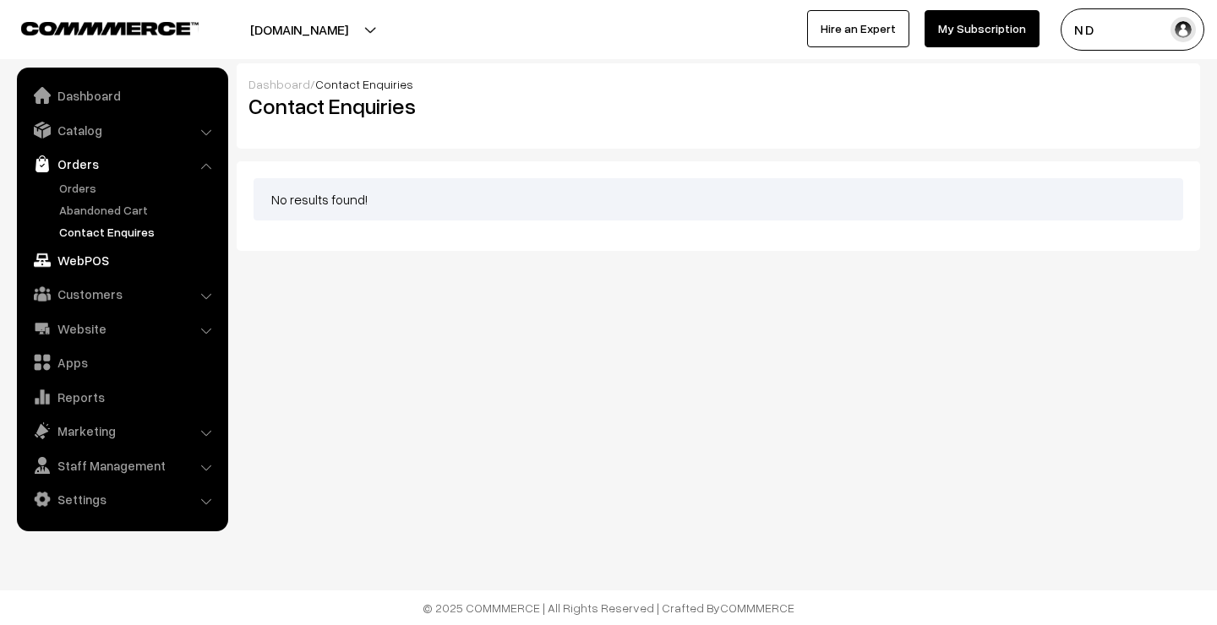
click at [95, 258] on link "WebPOS" at bounding box center [121, 260] width 201 height 30
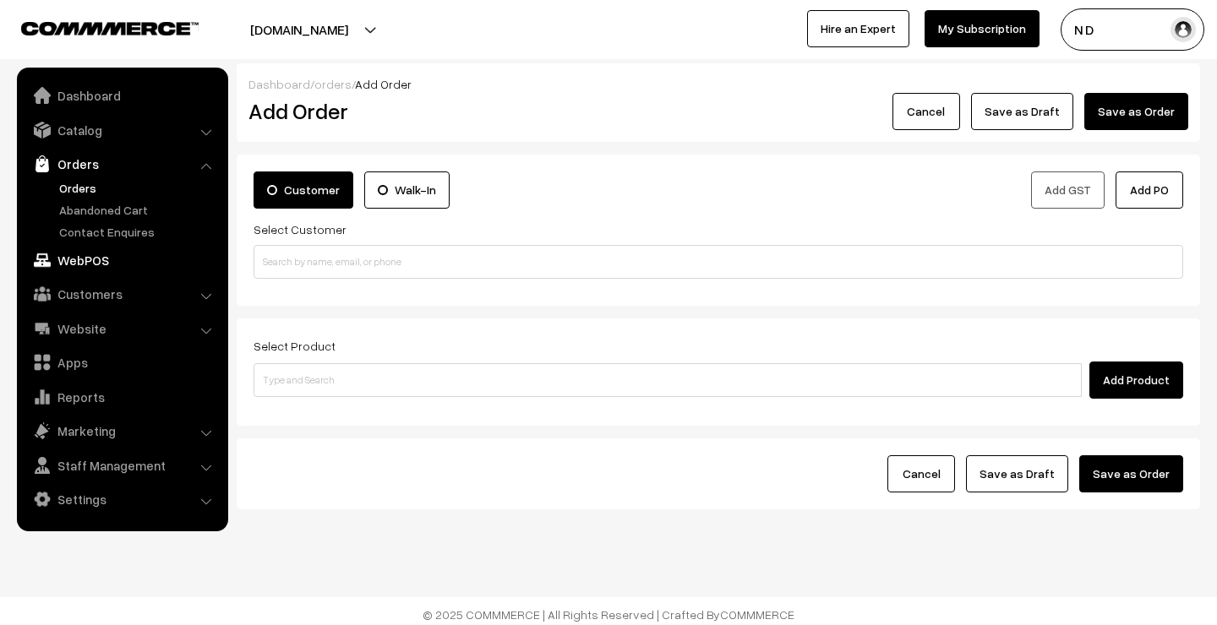
click at [97, 263] on link "WebPOS" at bounding box center [121, 260] width 201 height 30
click at [107, 302] on link "Customers" at bounding box center [121, 294] width 201 height 30
click at [107, 266] on ul "Customers" at bounding box center [122, 279] width 203 height 62
click at [107, 257] on link "Customers" at bounding box center [138, 257] width 167 height 18
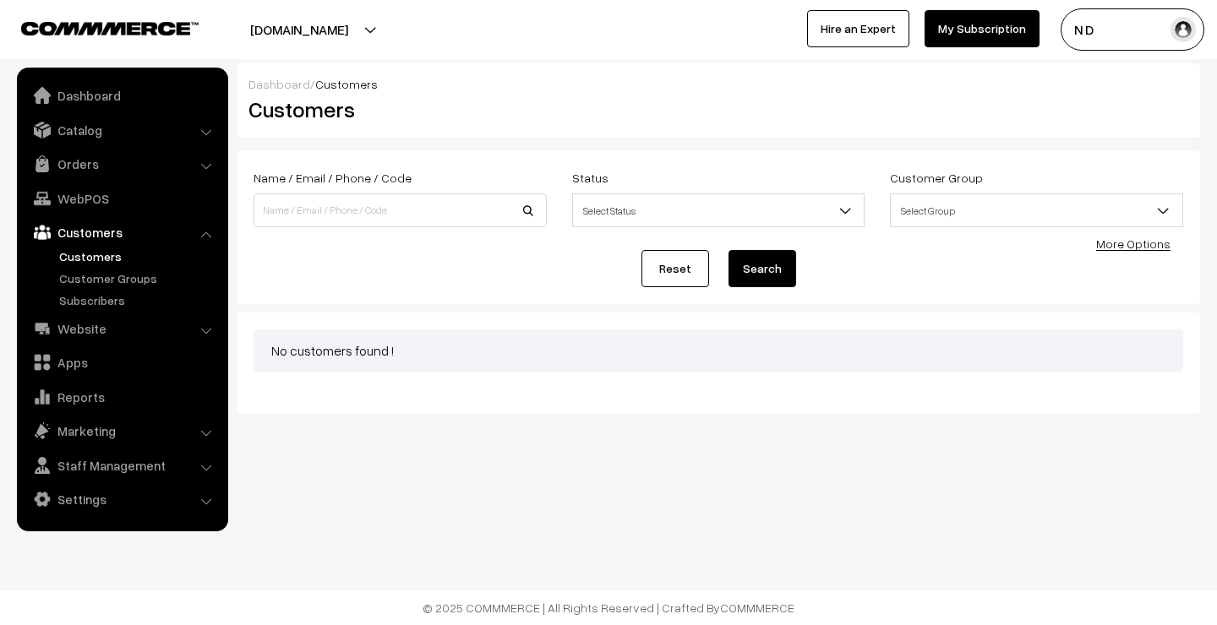
click at [111, 273] on link "Customer Groups" at bounding box center [138, 279] width 167 height 18
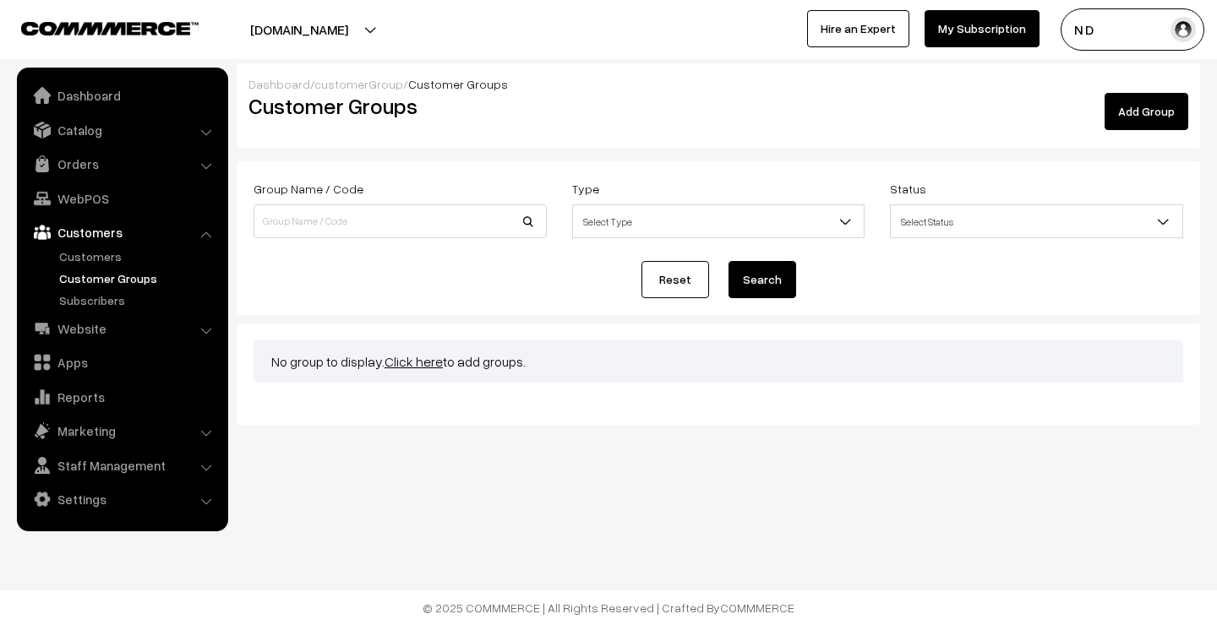
click at [111, 295] on link "Subscribers" at bounding box center [138, 301] width 167 height 18
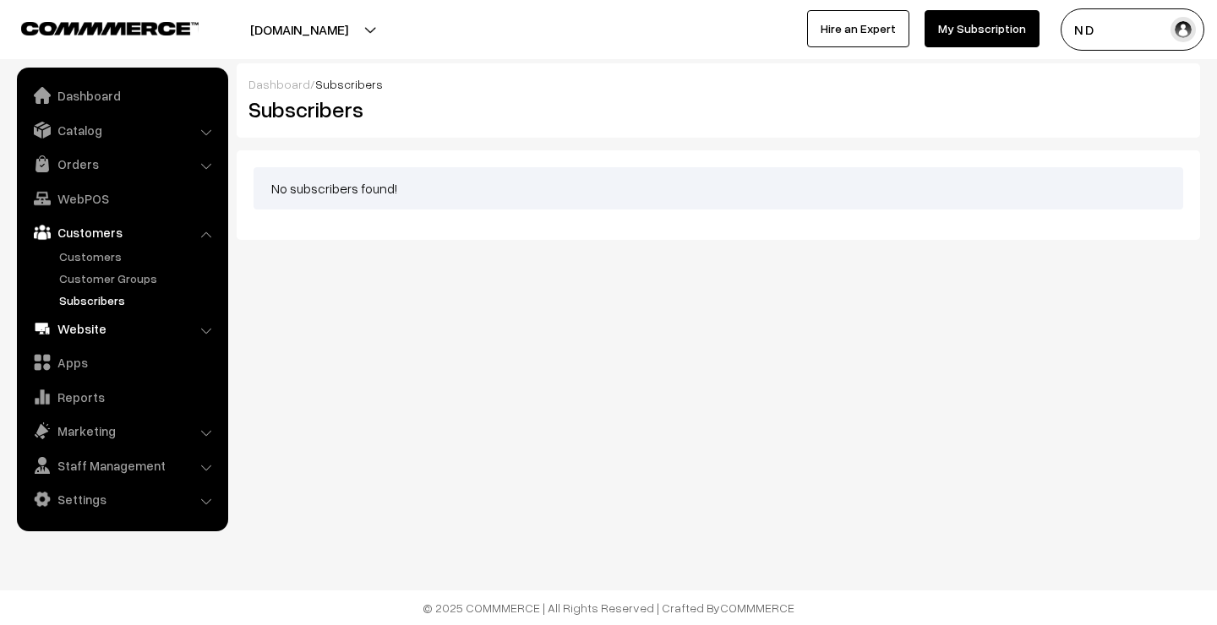
click at [111, 328] on link "Website" at bounding box center [121, 329] width 201 height 30
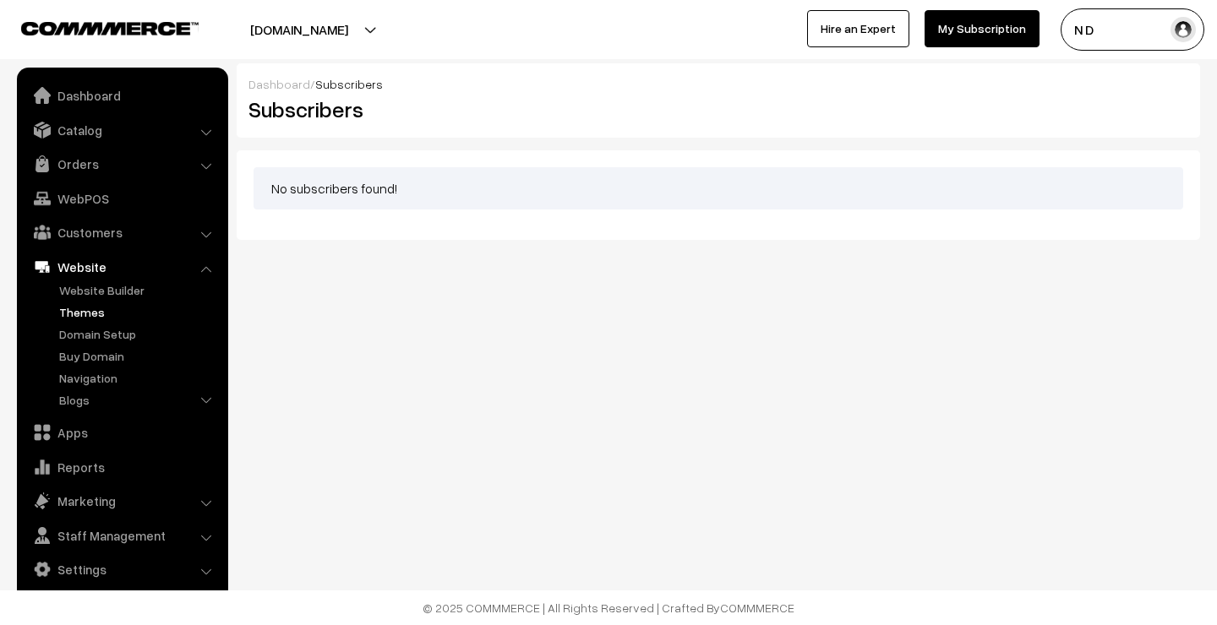
click at [103, 314] on link "Themes" at bounding box center [138, 312] width 167 height 18
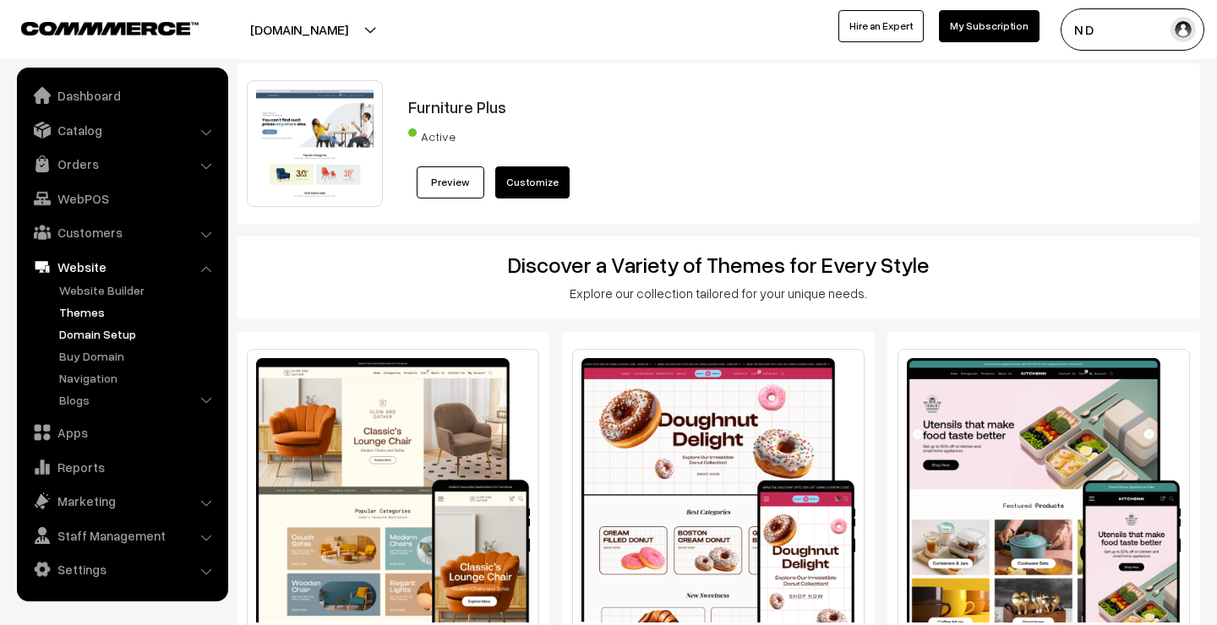
click at [109, 332] on link "Domain Setup" at bounding box center [138, 334] width 167 height 18
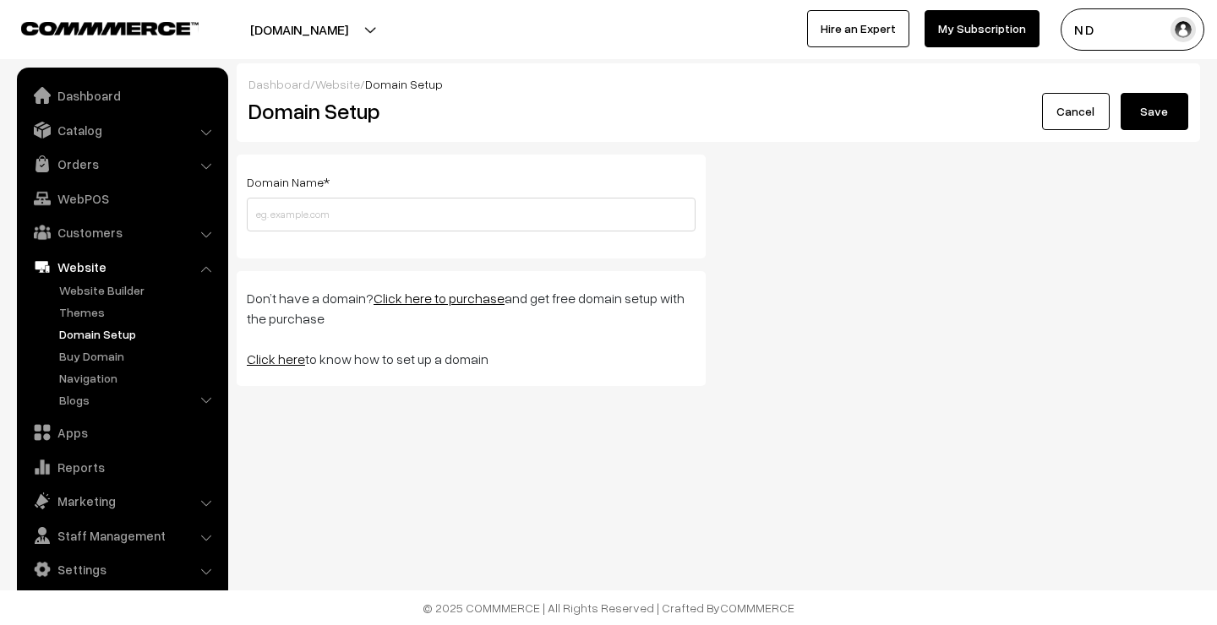
click at [107, 351] on link "Buy Domain" at bounding box center [138, 356] width 167 height 18
click at [107, 355] on link "Buy Domain" at bounding box center [138, 356] width 167 height 18
click at [128, 378] on link "Navigation" at bounding box center [138, 378] width 167 height 18
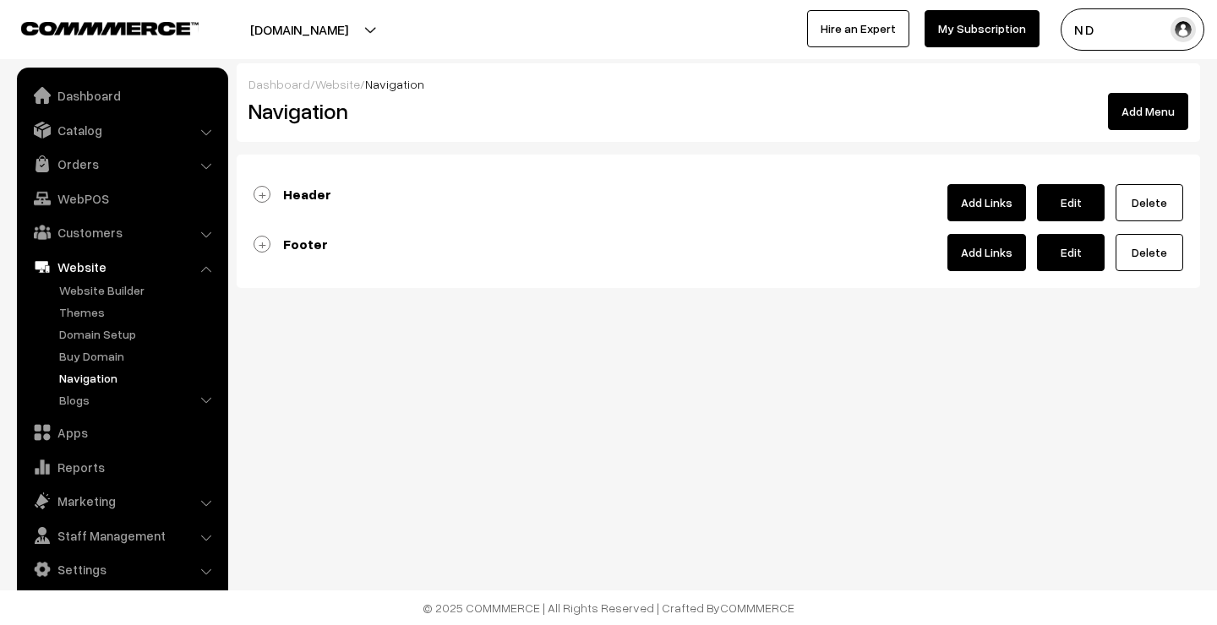
click at [268, 245] on link "Footer" at bounding box center [291, 244] width 74 height 17
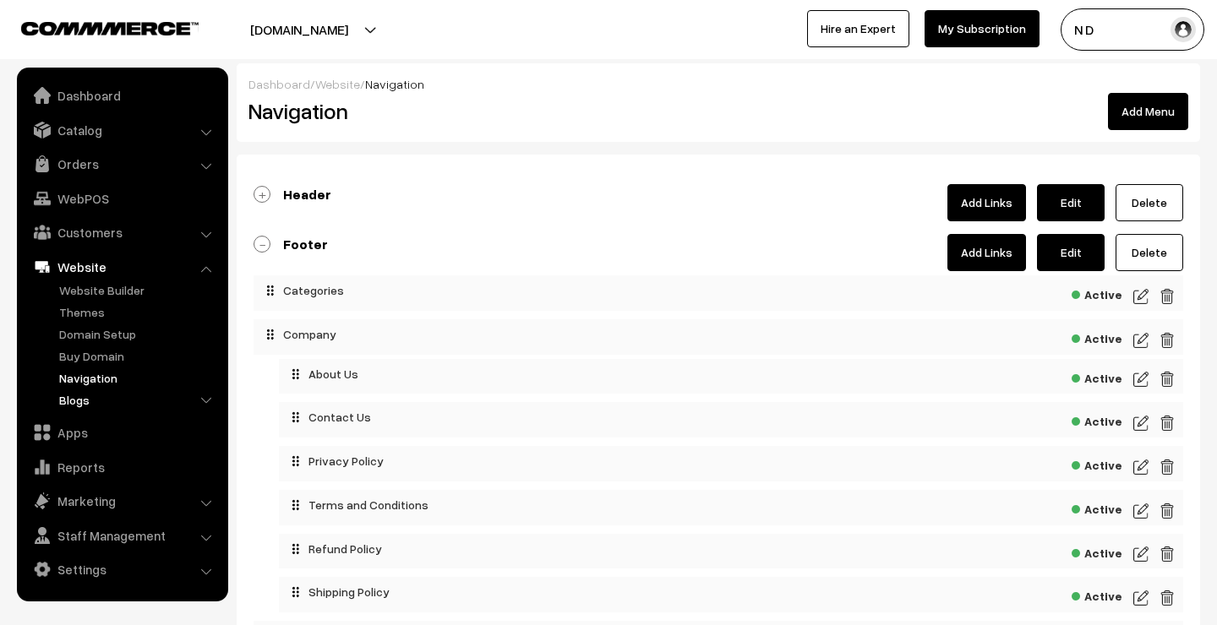
click at [130, 399] on link "Blogs" at bounding box center [138, 400] width 167 height 18
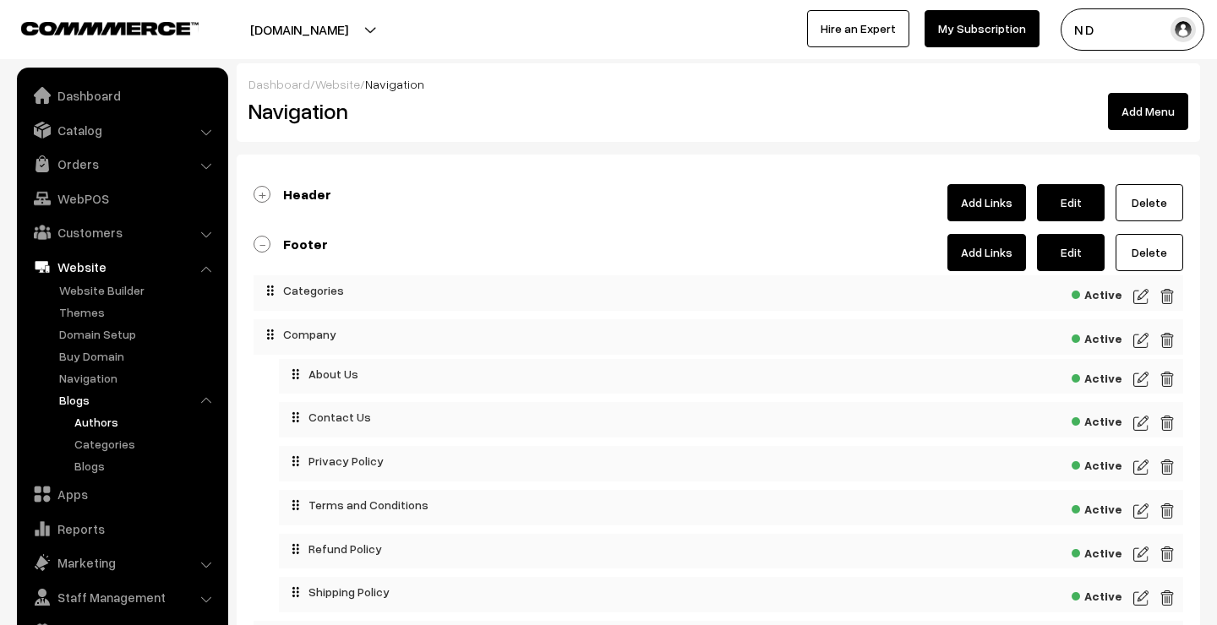
click at [123, 424] on link "Authors" at bounding box center [146, 422] width 152 height 18
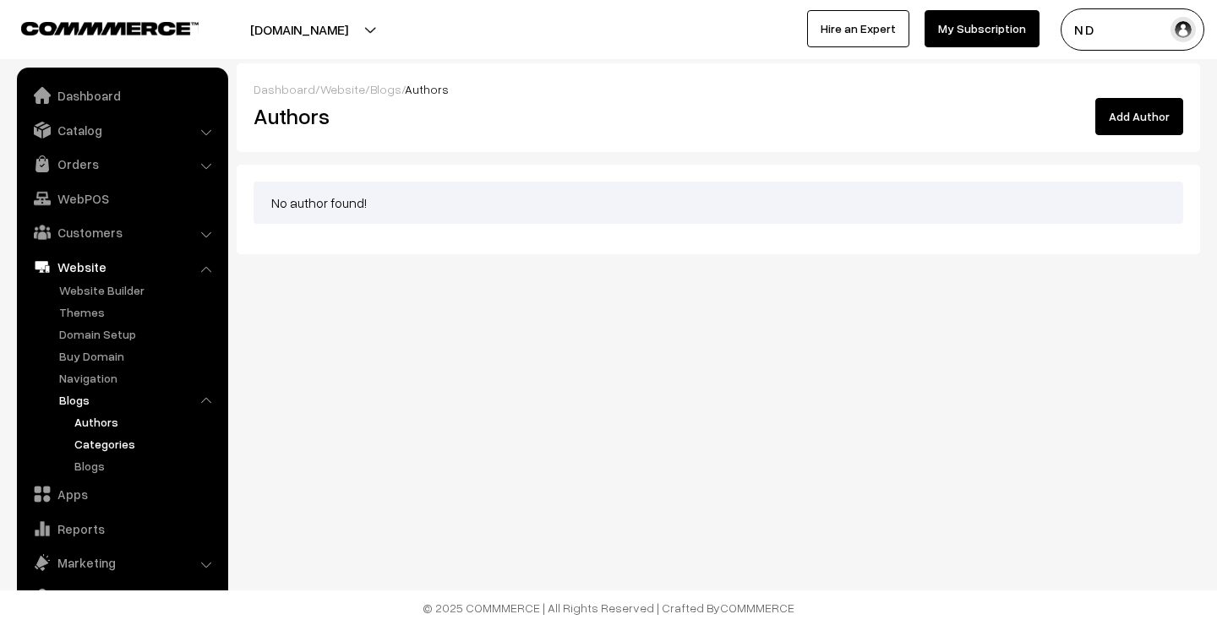
click at [113, 444] on link "Categories" at bounding box center [146, 444] width 152 height 18
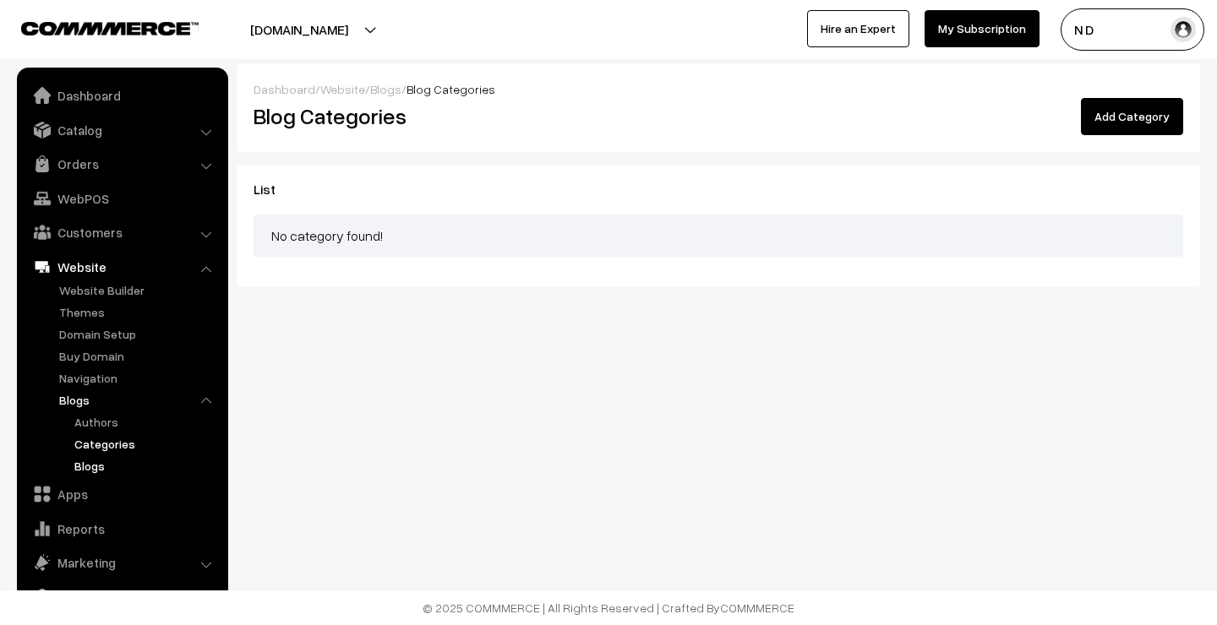
click at [88, 463] on link "Blogs" at bounding box center [146, 466] width 152 height 18
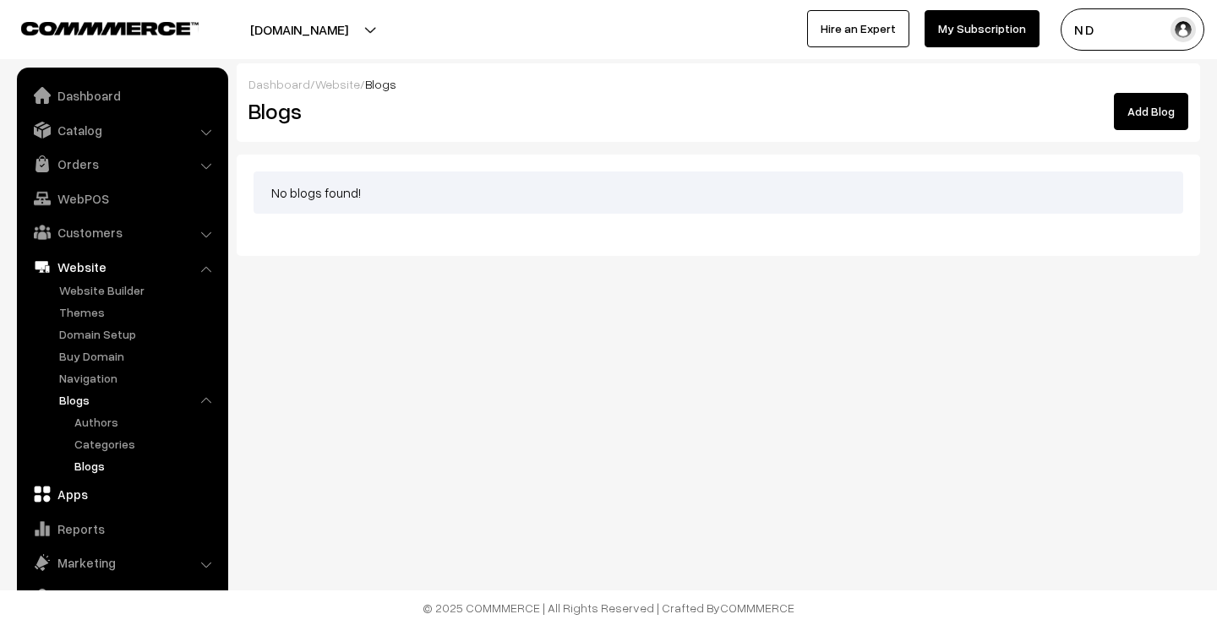
click at [80, 499] on link "Apps" at bounding box center [121, 494] width 201 height 30
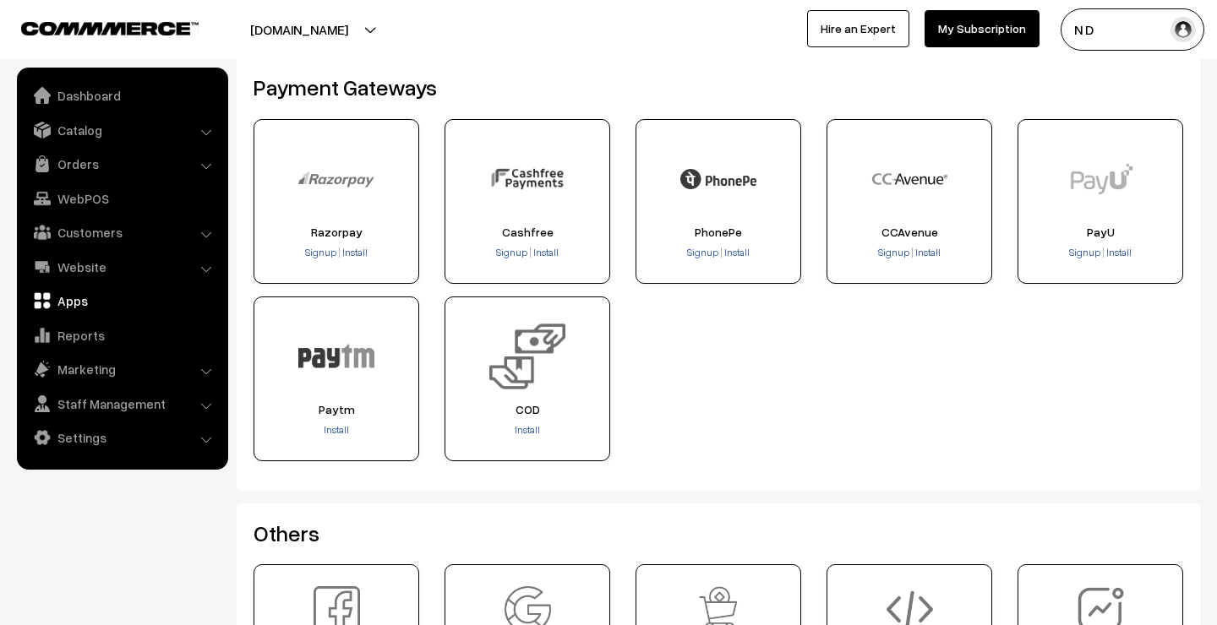
scroll to position [343, 0]
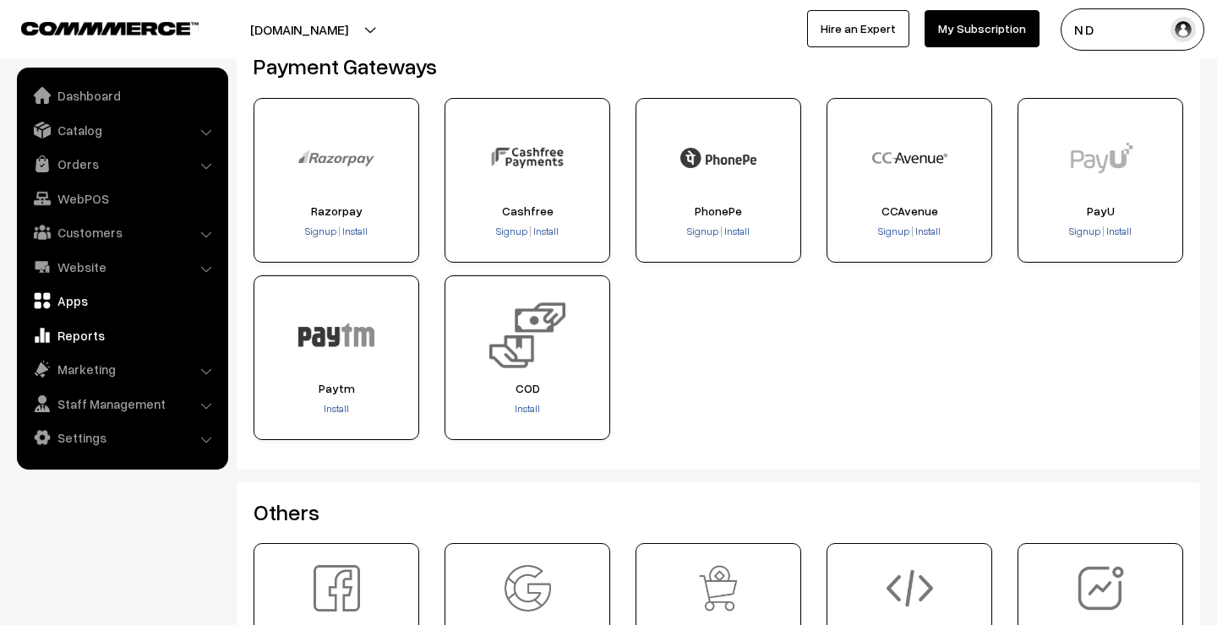
click at [127, 330] on link "Reports" at bounding box center [121, 335] width 201 height 30
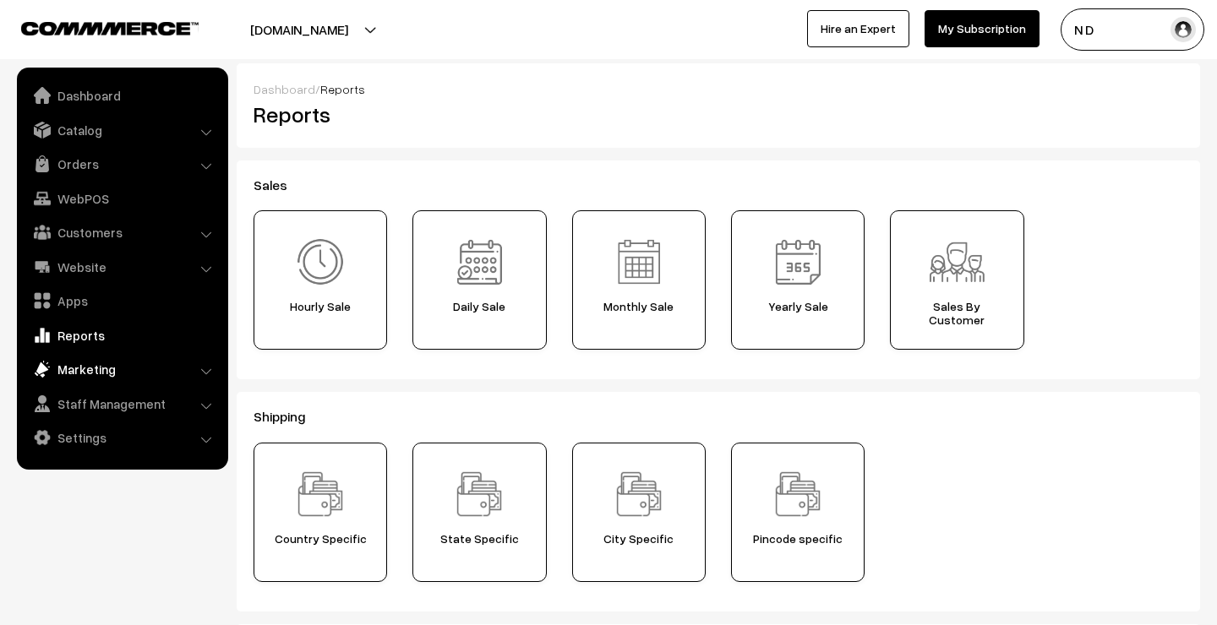
click at [117, 366] on link "Marketing" at bounding box center [121, 369] width 201 height 30
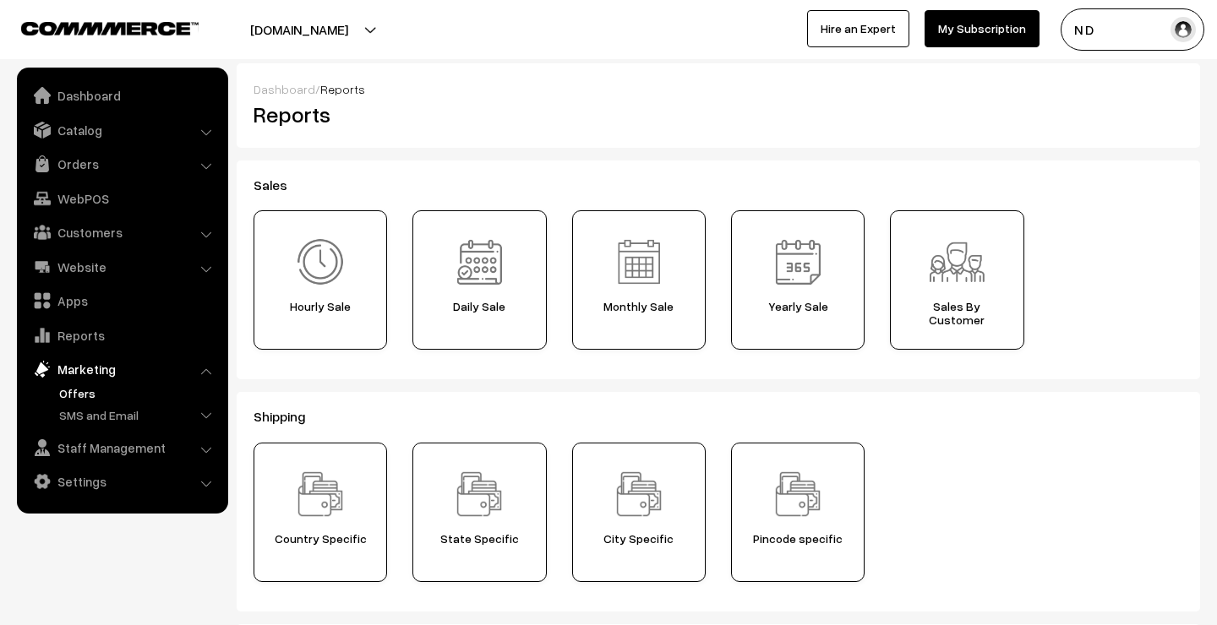
click at [134, 389] on link "Offers" at bounding box center [138, 394] width 167 height 18
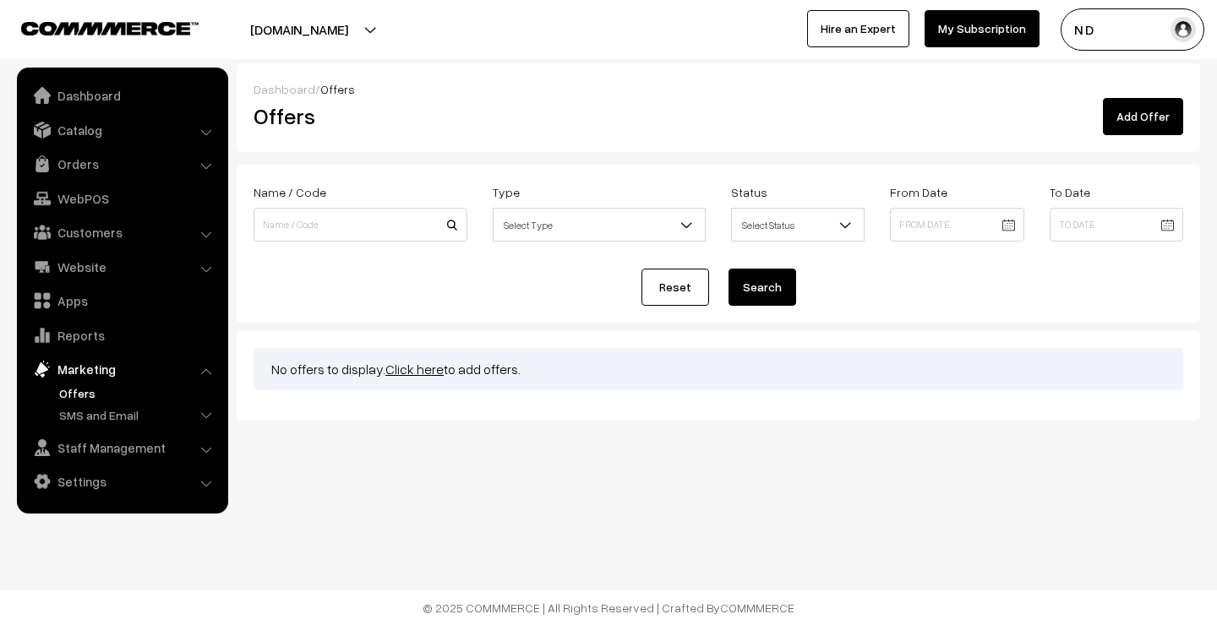
click at [1156, 117] on link "Add Offer" at bounding box center [1143, 116] width 80 height 37
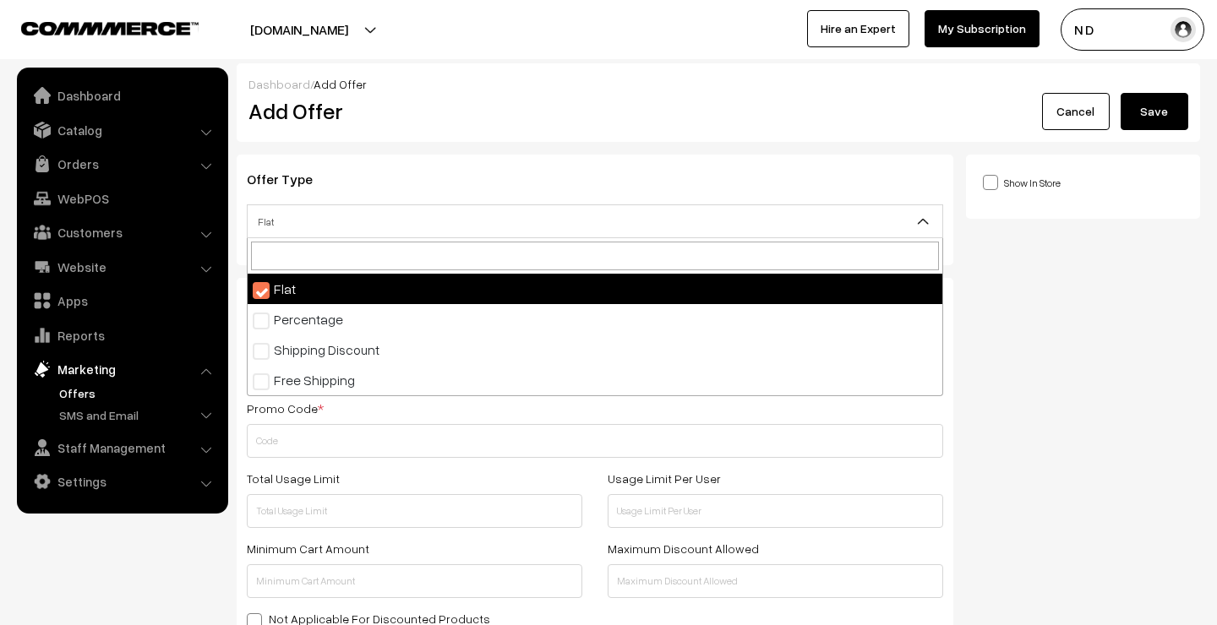
click at [758, 221] on span "Flat" at bounding box center [595, 222] width 695 height 30
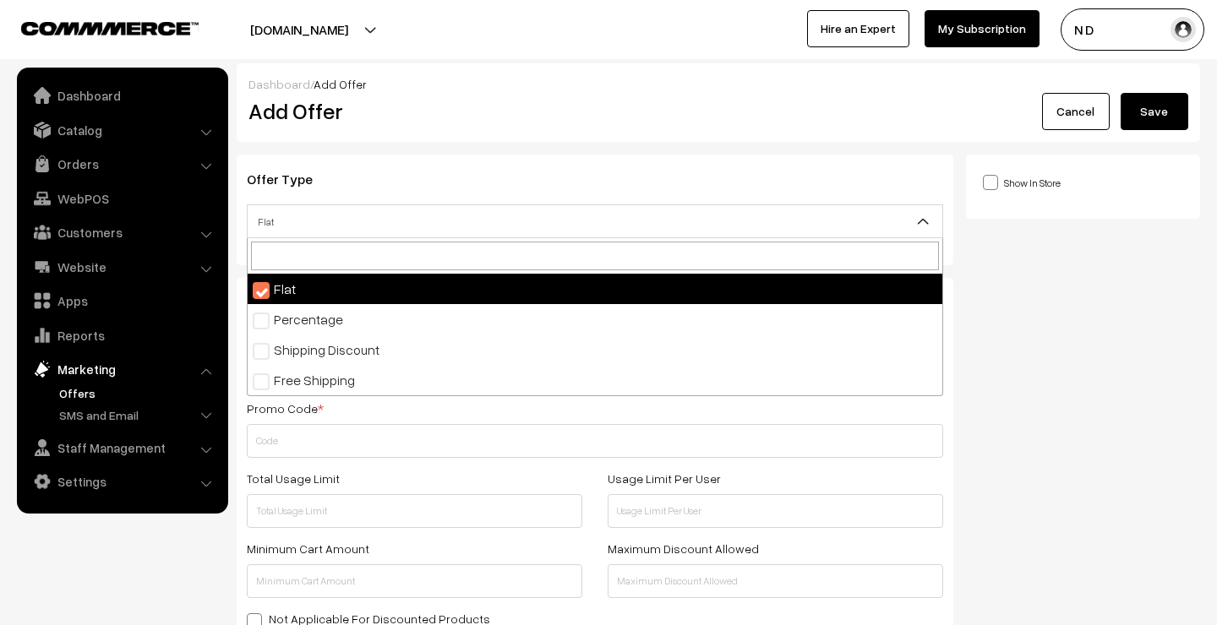
click at [844, 212] on span "Flat" at bounding box center [595, 222] width 695 height 30
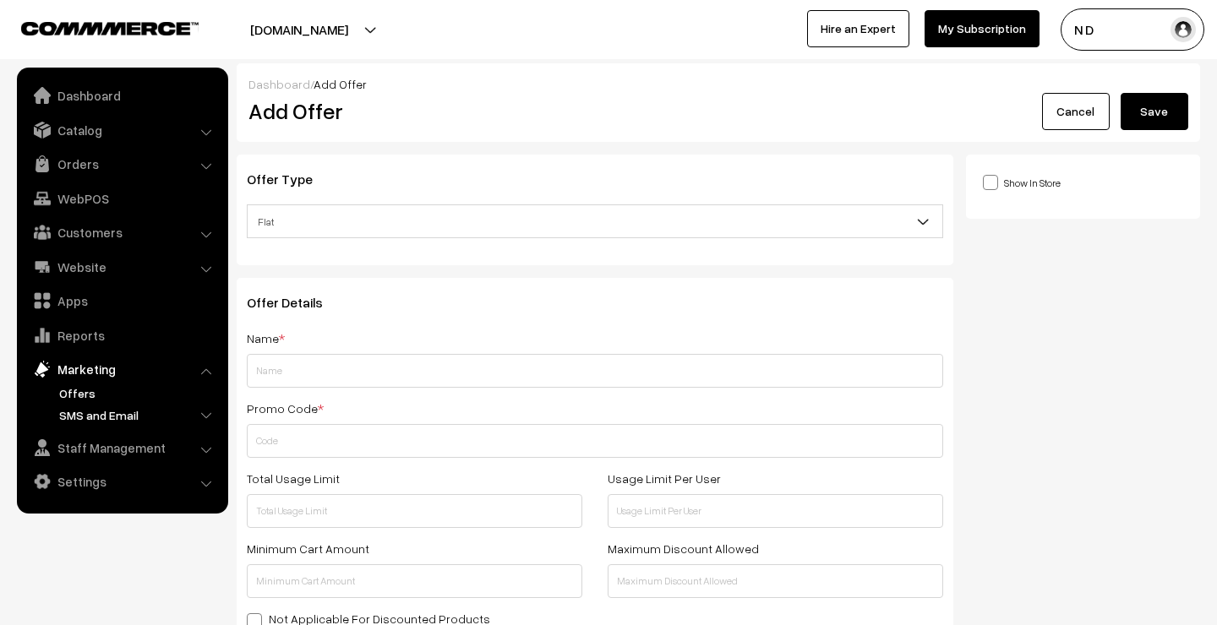
click at [138, 407] on link "SMS and Email" at bounding box center [138, 416] width 167 height 18
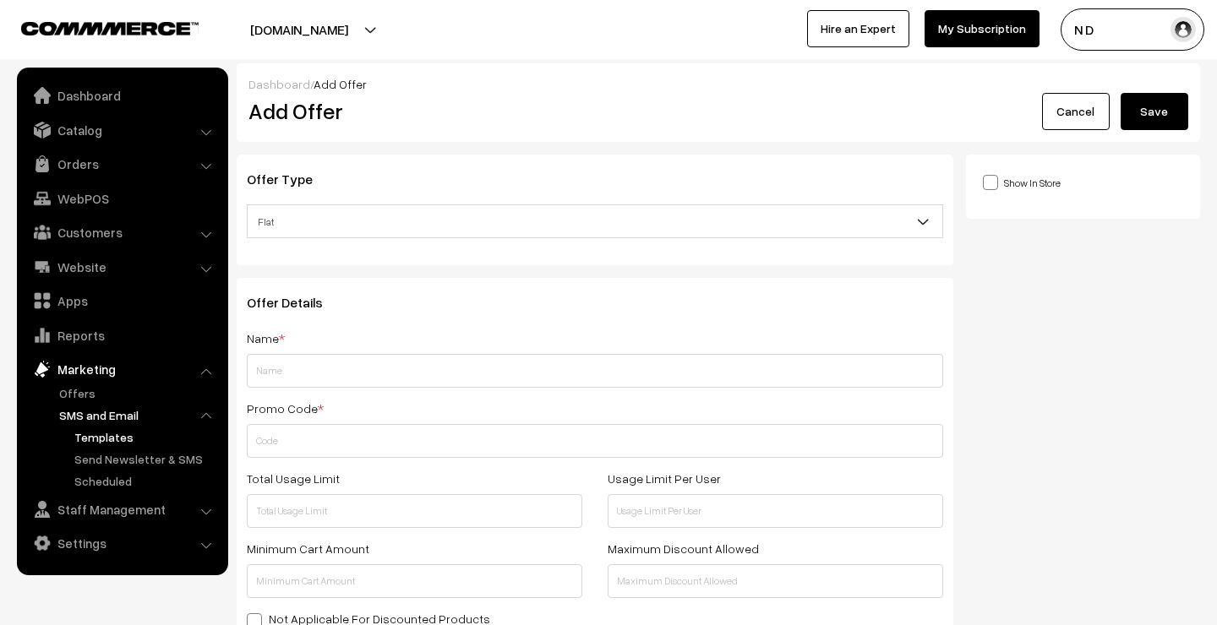
click at [139, 440] on link "Templates" at bounding box center [146, 438] width 152 height 18
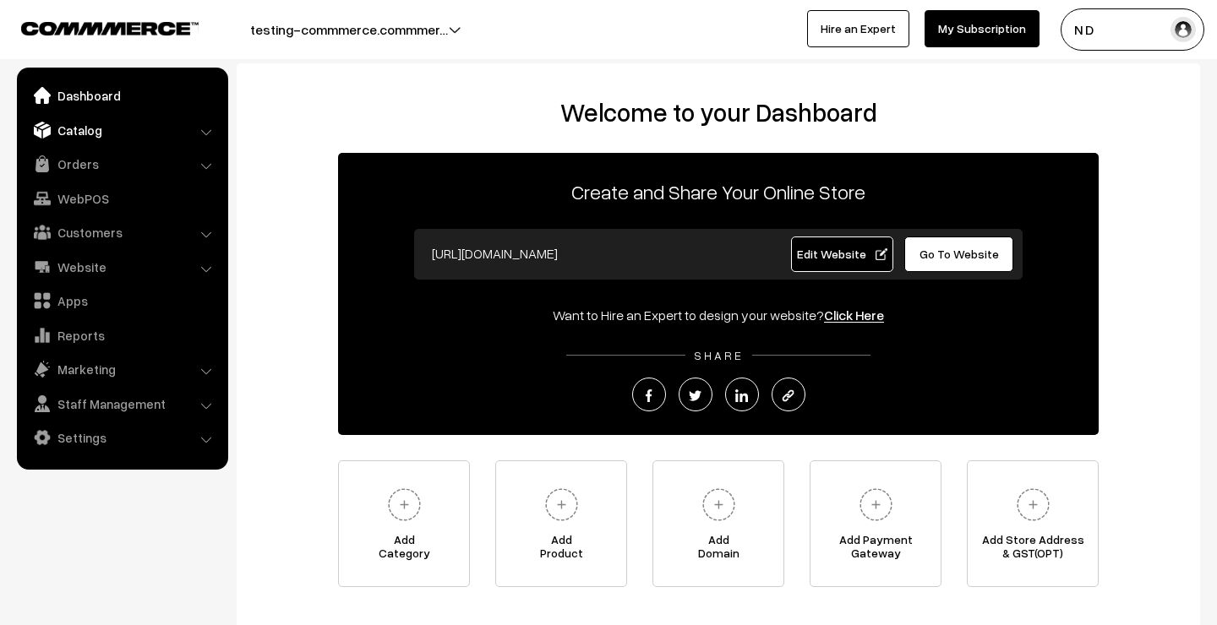
click at [140, 132] on link "Catalog" at bounding box center [121, 130] width 201 height 30
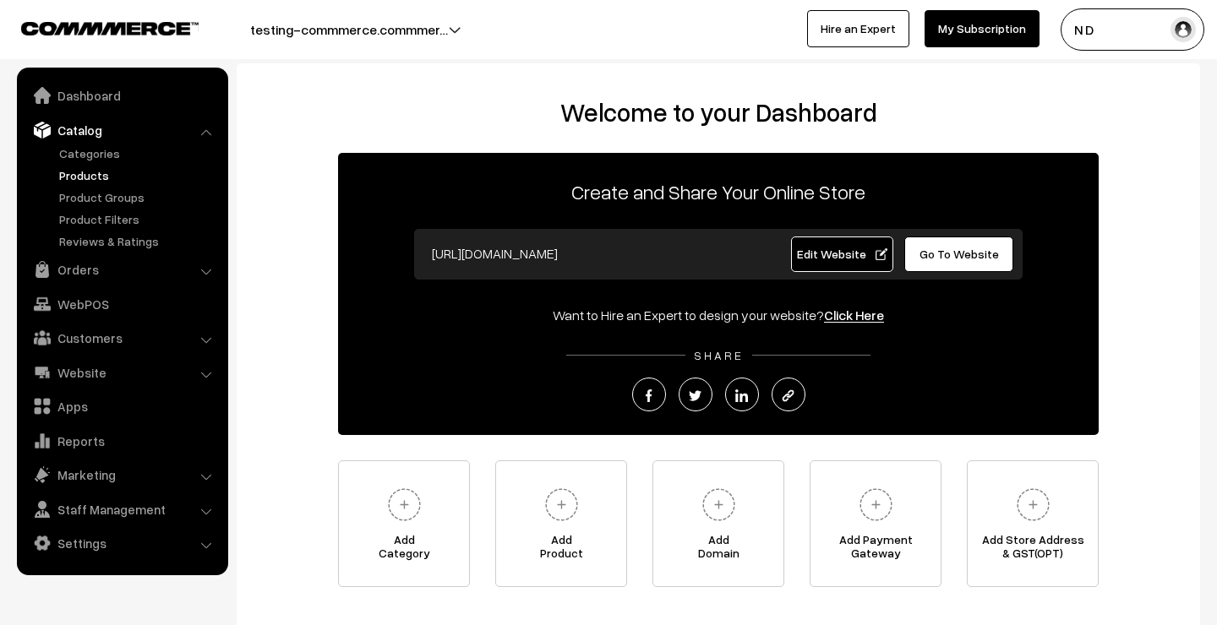
click at [139, 171] on link "Products" at bounding box center [138, 176] width 167 height 18
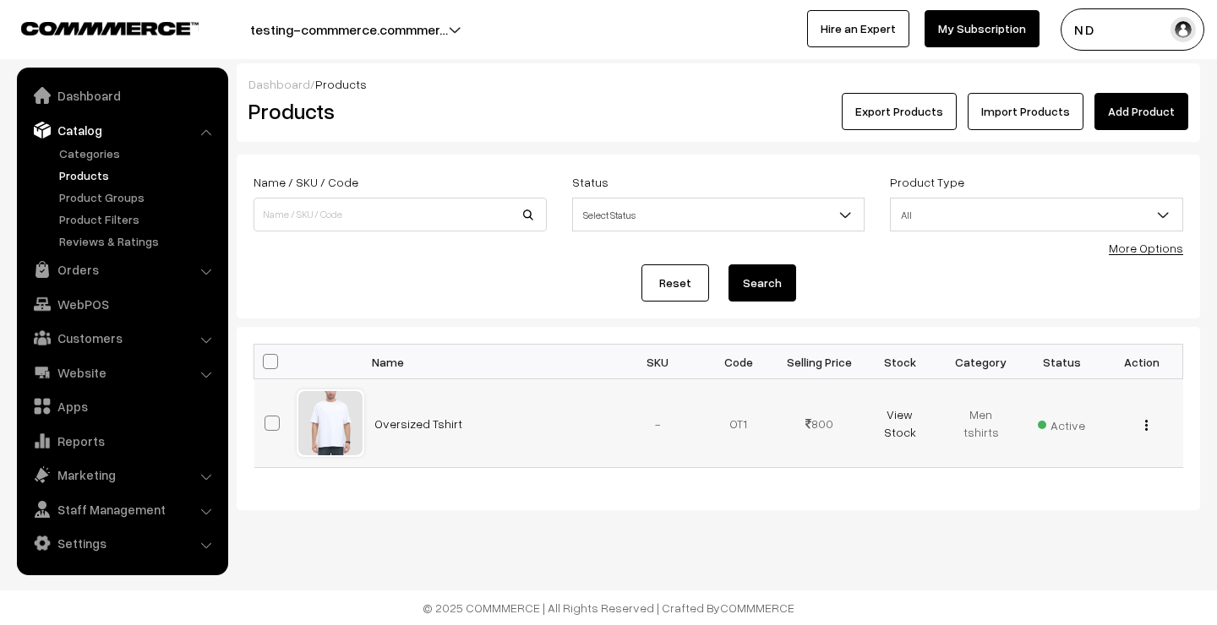
click at [1150, 425] on div "View Edit Delete" at bounding box center [1142, 424] width 61 height 18
click at [1146, 426] on img "button" at bounding box center [1146, 425] width 3 height 11
click at [1068, 483] on link "Edit" at bounding box center [1071, 486] width 144 height 37
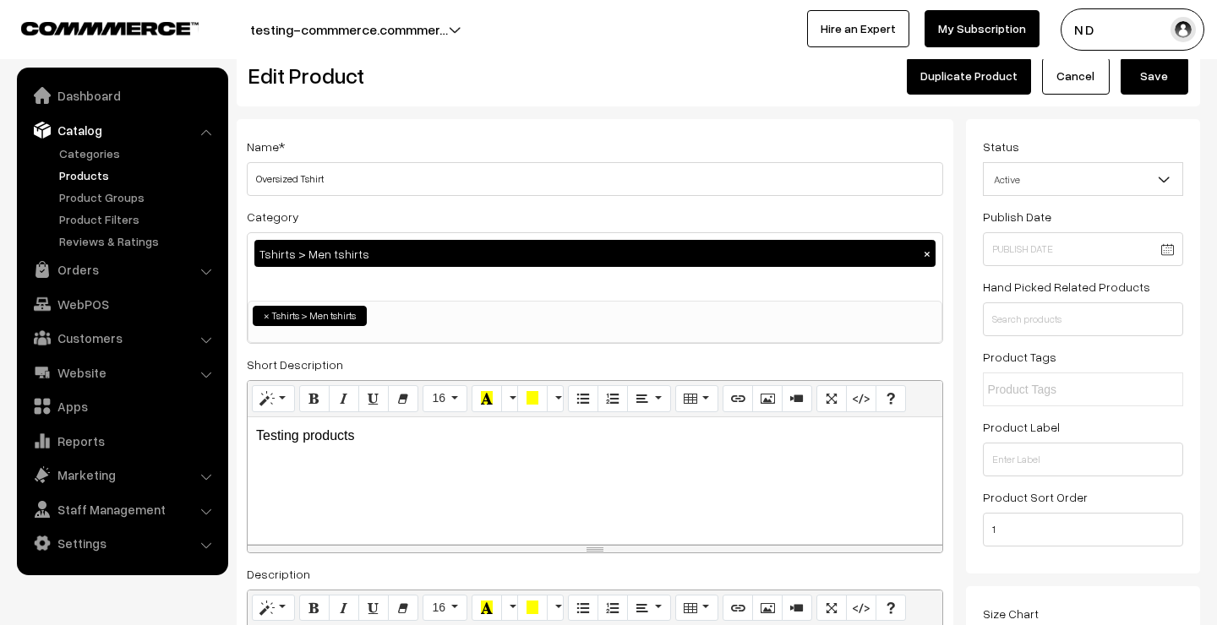
scroll to position [44, 0]
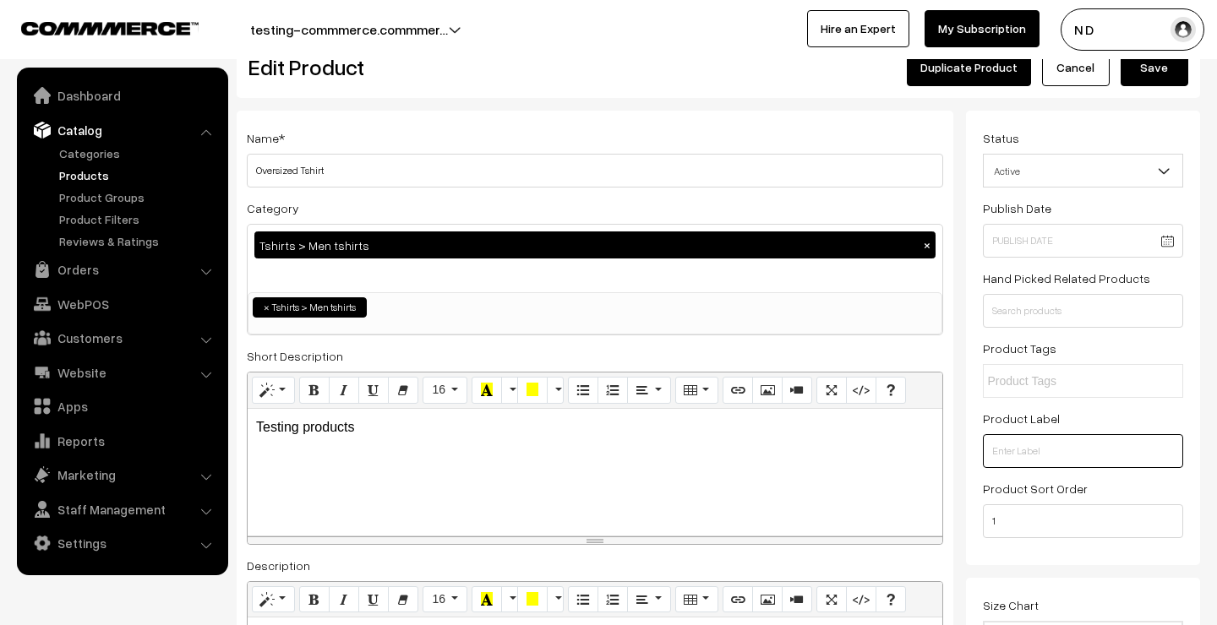
click at [1013, 446] on input "text" at bounding box center [1083, 451] width 201 height 34
type input "New"
click at [967, 434] on div "Status Active Inactive Active Publish Date Product Type -- Select -- -- Select …" at bounding box center [1083, 338] width 235 height 455
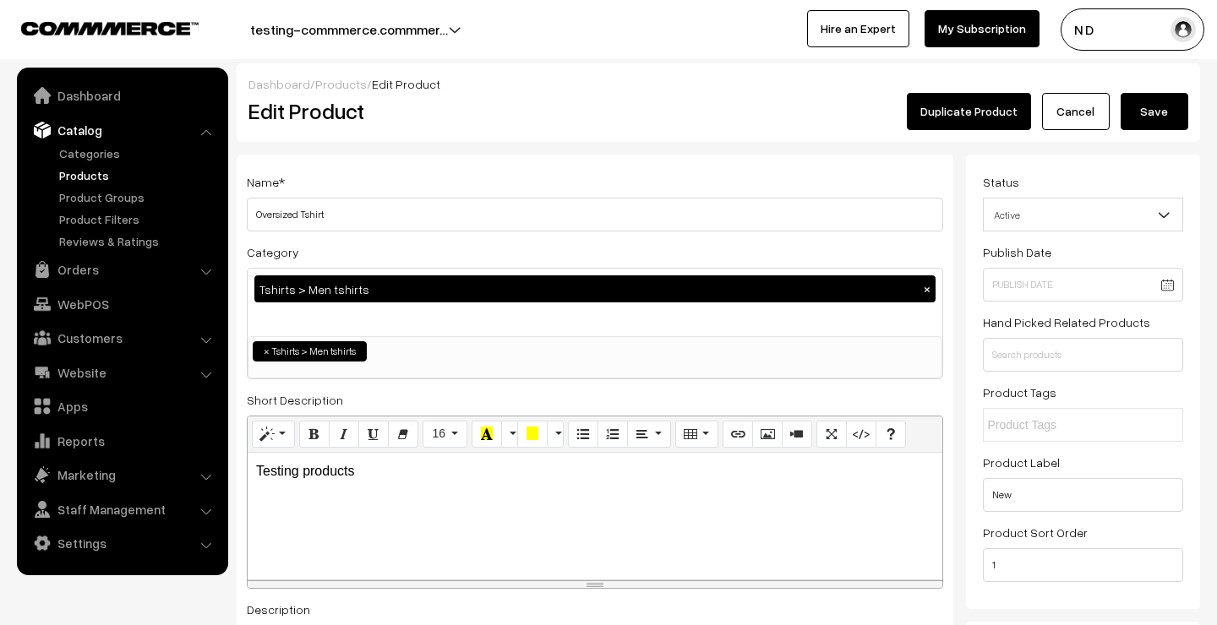
scroll to position [0, 0]
click at [1155, 117] on button "Save" at bounding box center [1155, 111] width 68 height 37
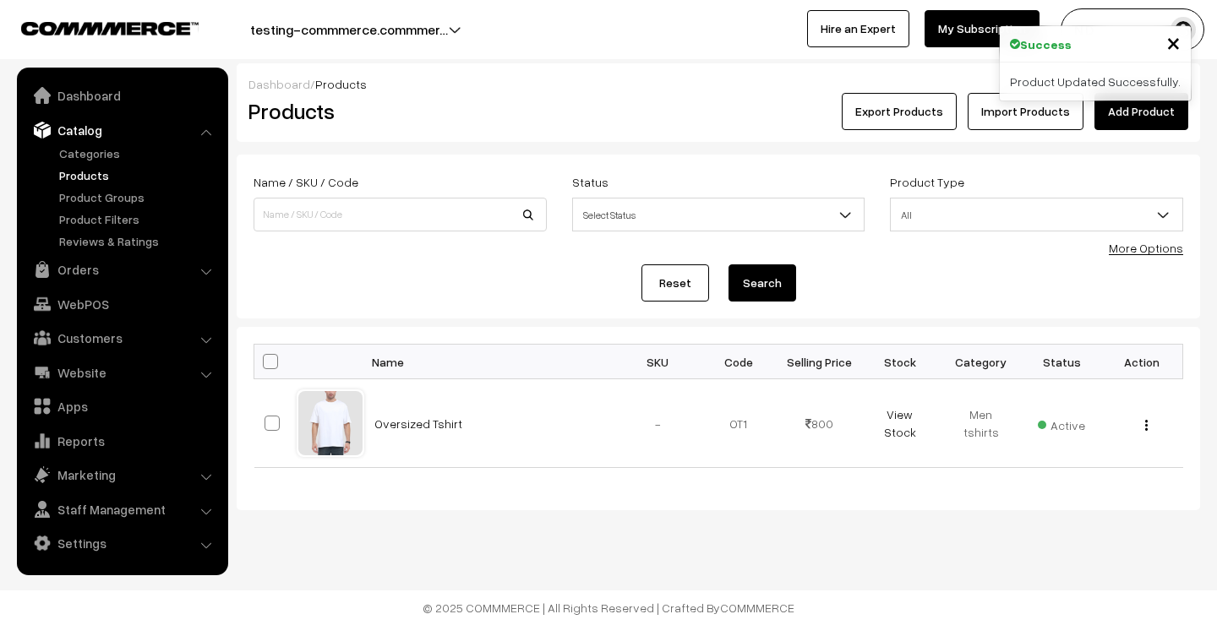
click at [424, 31] on button "testing-commmerce.commmer…" at bounding box center [349, 29] width 316 height 42
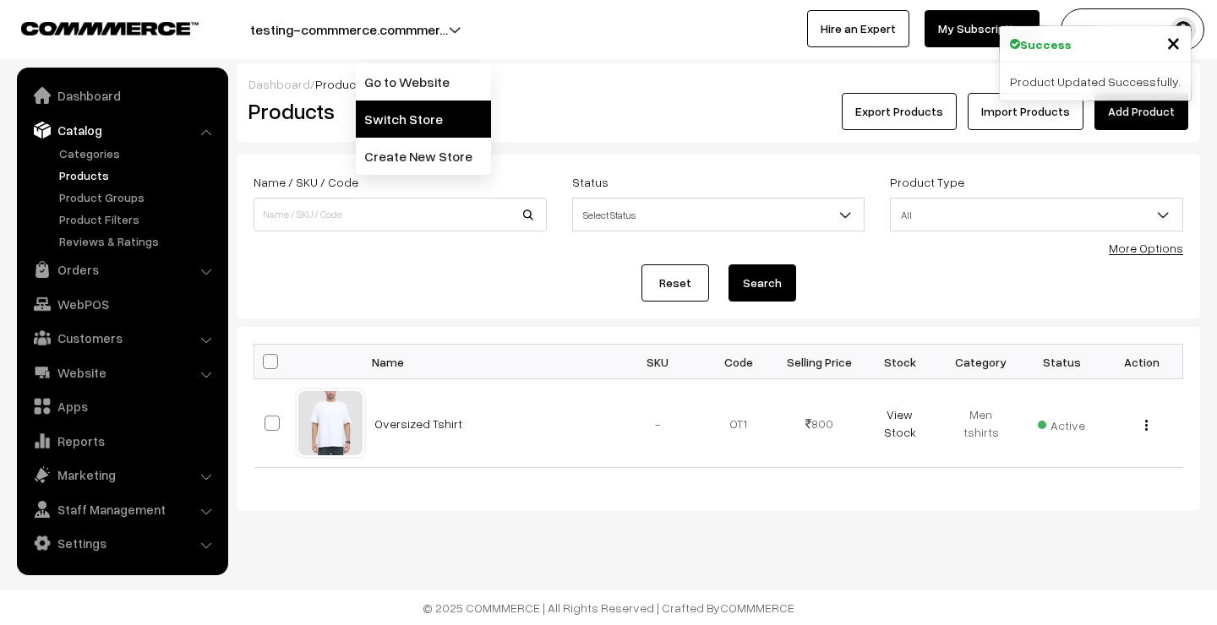
click at [405, 123] on link "Switch Store" at bounding box center [423, 119] width 135 height 37
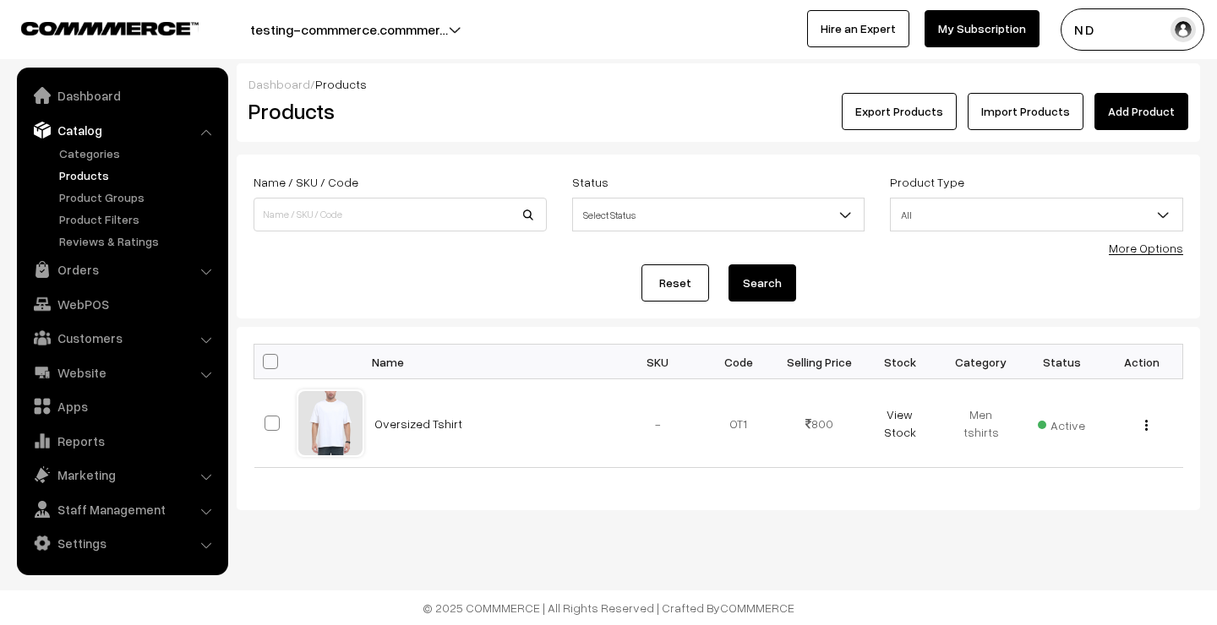
click at [423, 29] on button "testing-commmerce.commmer…" at bounding box center [349, 29] width 316 height 42
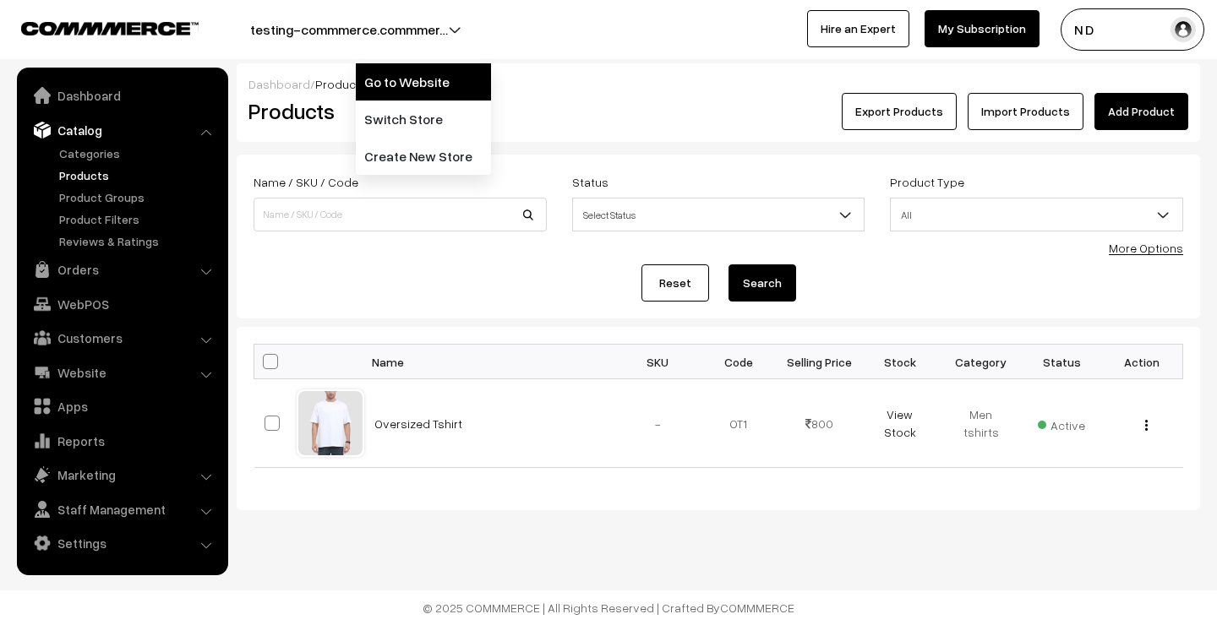
click at [418, 81] on link "Go to Website" at bounding box center [423, 81] width 135 height 37
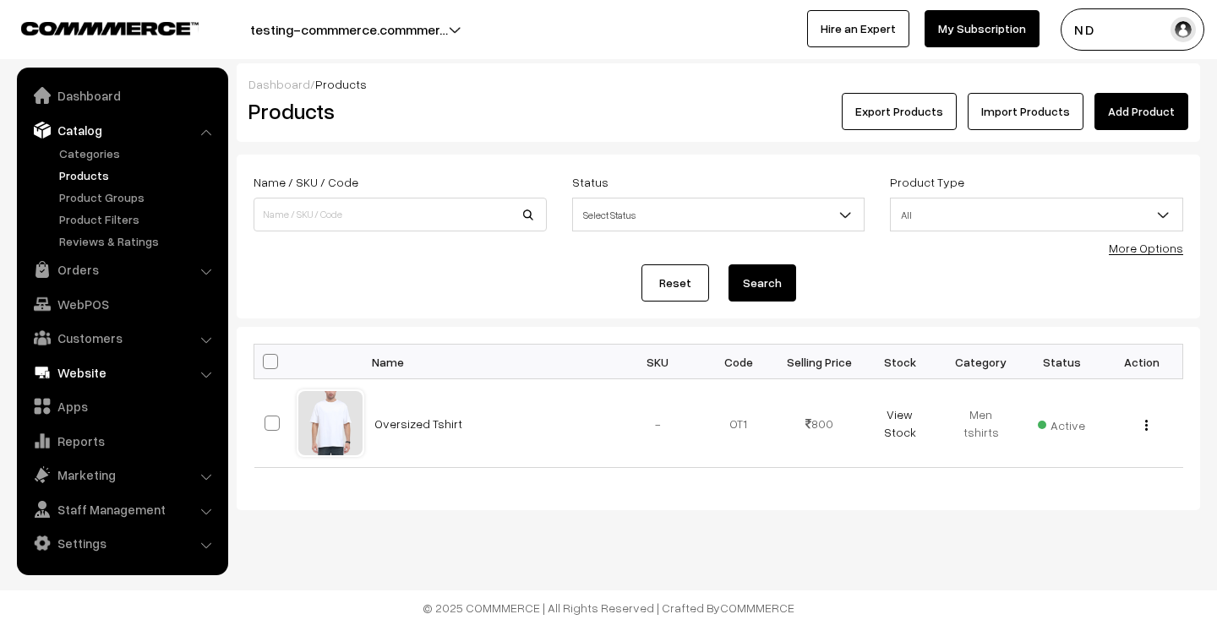
click at [105, 376] on link "Website" at bounding box center [121, 373] width 201 height 30
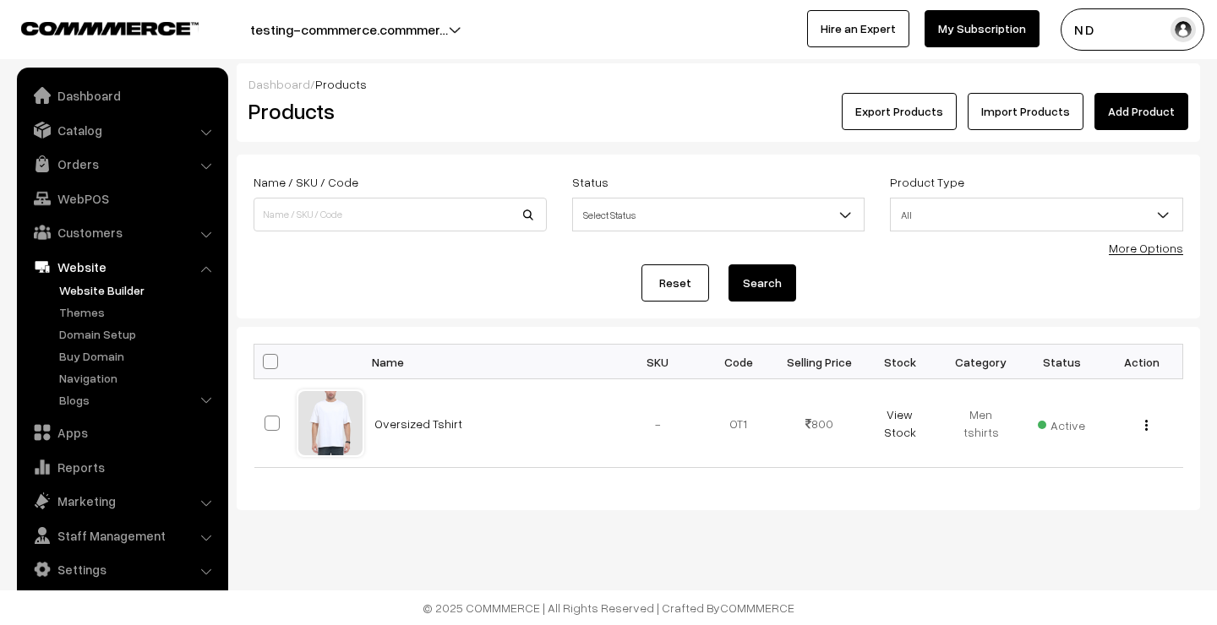
click at [99, 289] on link "Website Builder" at bounding box center [138, 290] width 167 height 18
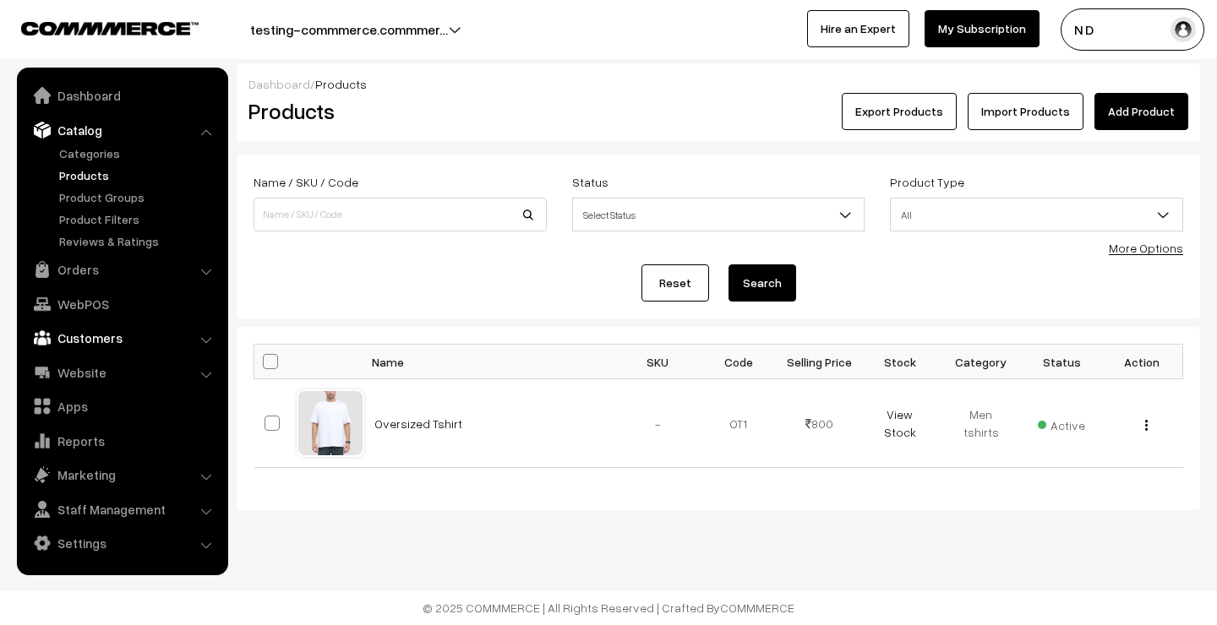
click at [89, 342] on link "Customers" at bounding box center [121, 338] width 201 height 30
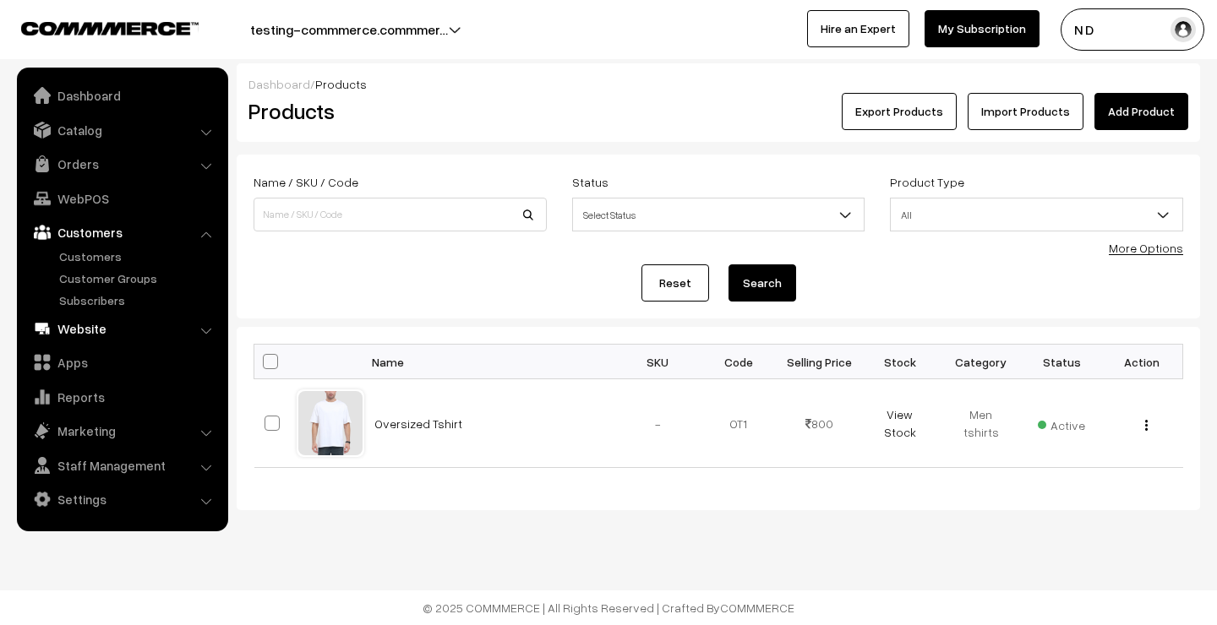
click at [100, 330] on link "Website" at bounding box center [121, 329] width 201 height 30
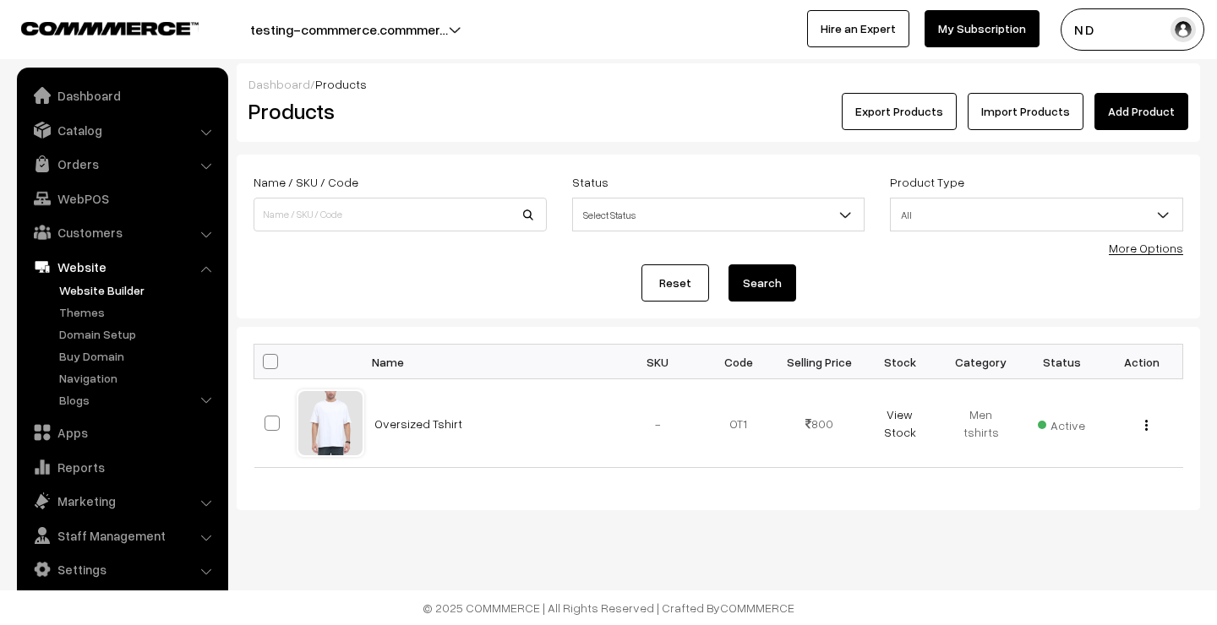
click at [97, 283] on link "Website Builder" at bounding box center [138, 290] width 167 height 18
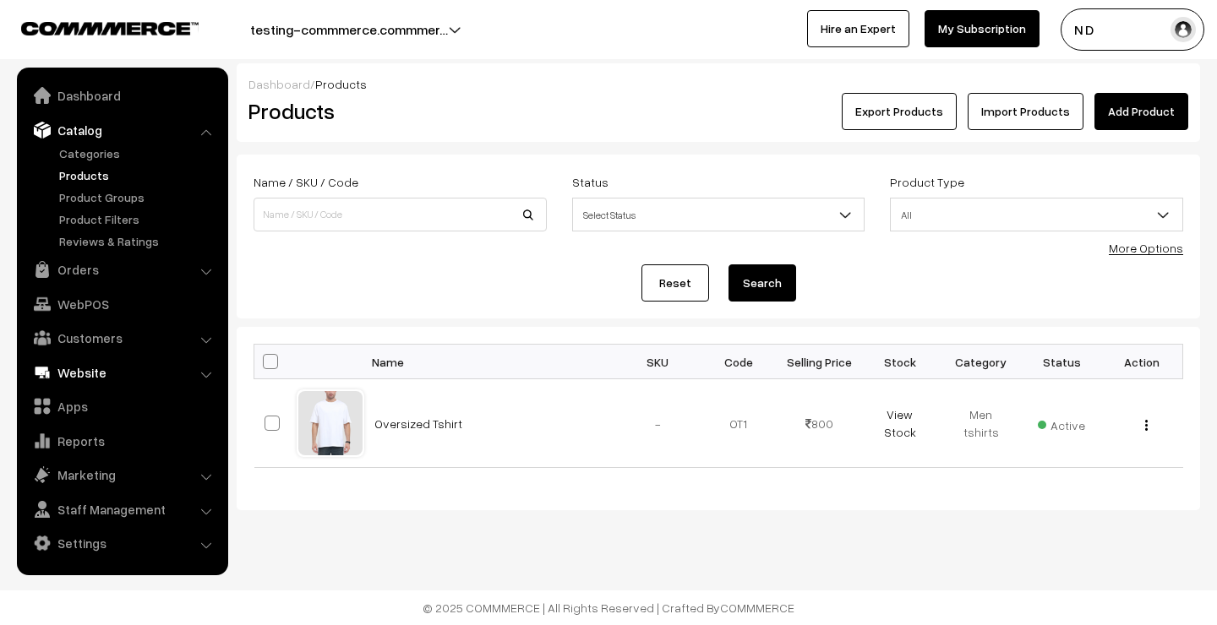
click at [99, 373] on link "Website" at bounding box center [121, 373] width 201 height 30
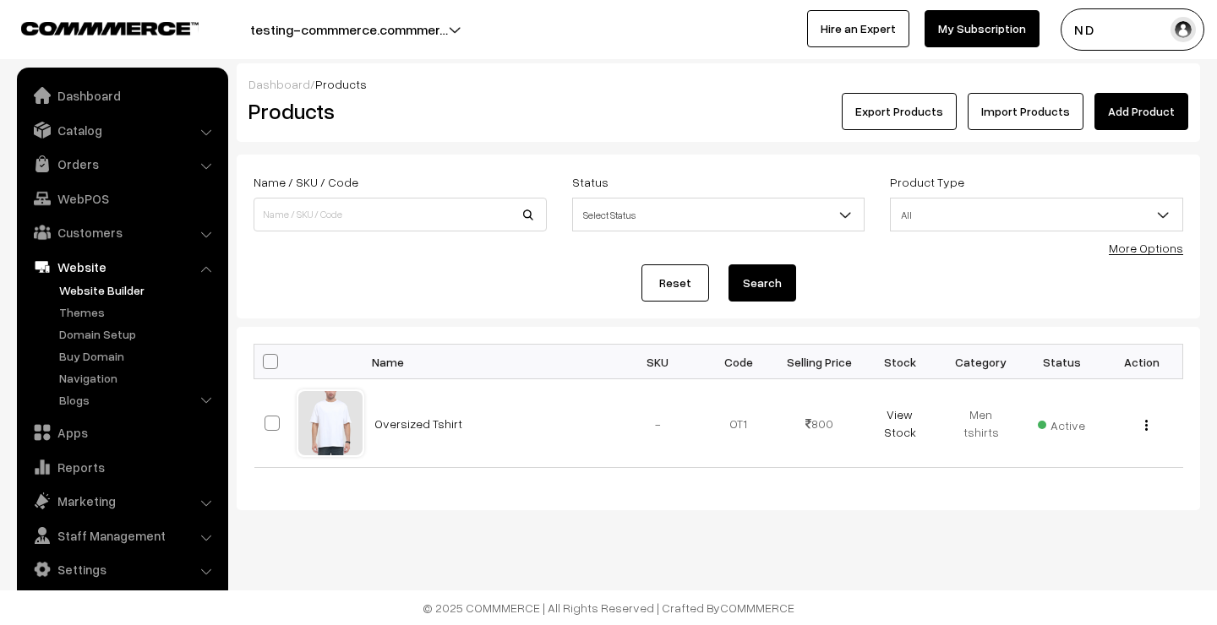
click at [90, 292] on link "Website Builder" at bounding box center [138, 290] width 167 height 18
